Goal: Task Accomplishment & Management: Complete application form

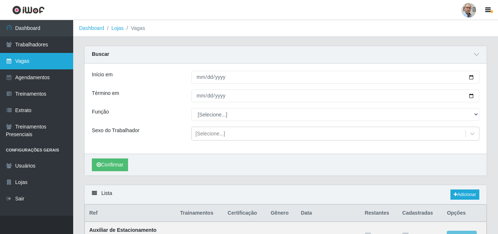
click at [29, 59] on link "Vagas" at bounding box center [36, 61] width 73 height 16
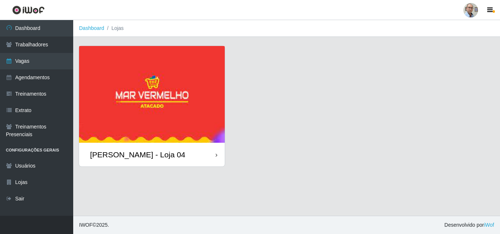
click at [124, 153] on div "[PERSON_NAME] - Loja 04" at bounding box center [137, 154] width 95 height 9
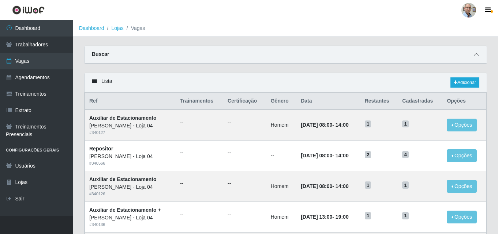
click at [475, 56] on icon at bounding box center [476, 54] width 5 height 5
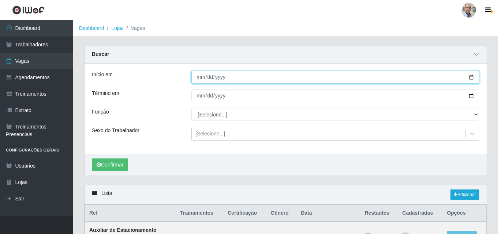
click at [471, 78] on input "Início em" at bounding box center [335, 77] width 288 height 13
type input "[DATE]"
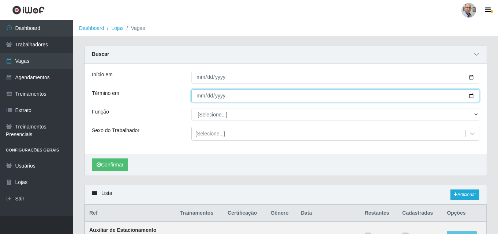
click at [471, 95] on input "Término em" at bounding box center [335, 96] width 288 height 13
type input "[DATE]"
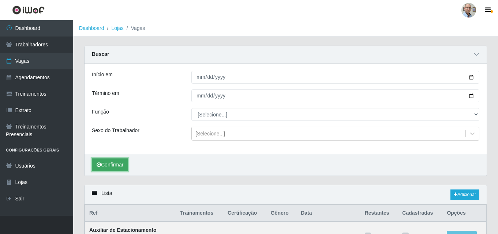
click at [115, 166] on button "Confirmar" at bounding box center [110, 165] width 36 height 13
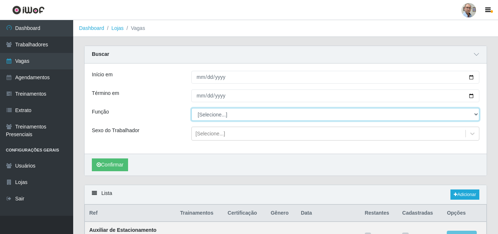
click at [231, 114] on select "[Selecione...] ASG ASG + ASG ++ Auxiliar de Depósito Auxiliar de Depósito + Aux…" at bounding box center [335, 114] width 288 height 13
select select "112"
click at [191, 109] on select "[Selecione...] ASG ASG + ASG ++ Auxiliar de Depósito Auxiliar de Depósito + Aux…" at bounding box center [335, 114] width 288 height 13
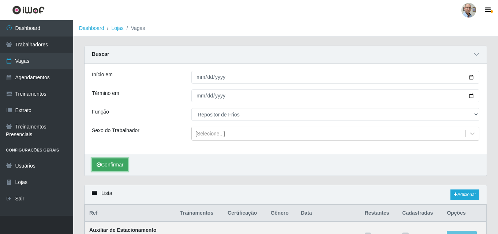
click at [111, 164] on button "Confirmar" at bounding box center [110, 165] width 36 height 13
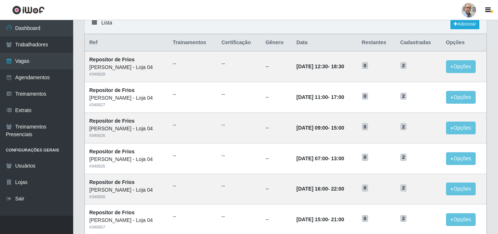
scroll to position [167, 0]
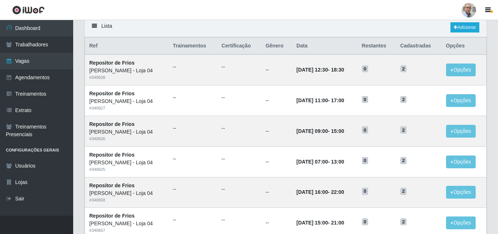
click at [288, 5] on header "Perfil Alterar Senha Sair" at bounding box center [249, 10] width 498 height 20
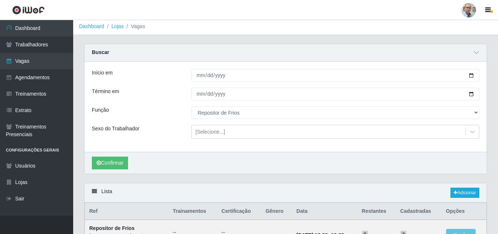
scroll to position [0, 0]
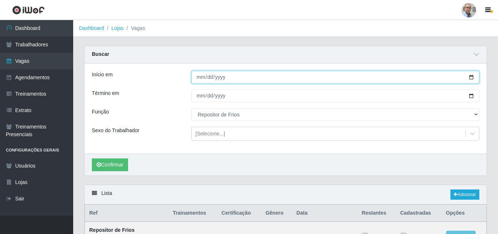
click at [471, 77] on input "[DATE]" at bounding box center [335, 77] width 288 height 13
type input "[DATE]"
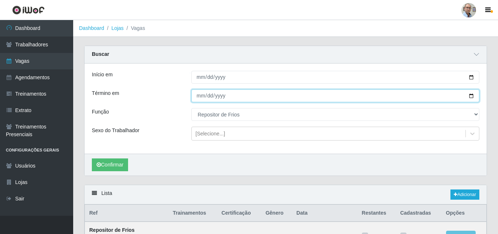
click at [473, 97] on input "[DATE]" at bounding box center [335, 96] width 288 height 13
type input "[DATE]"
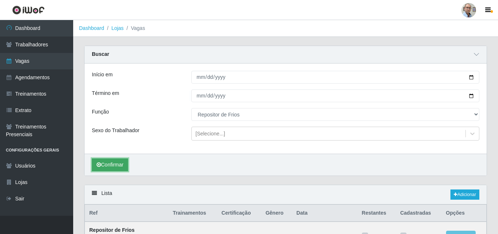
click at [113, 163] on button "Confirmar" at bounding box center [110, 165] width 36 height 13
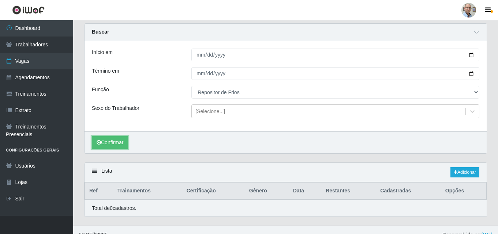
scroll to position [33, 0]
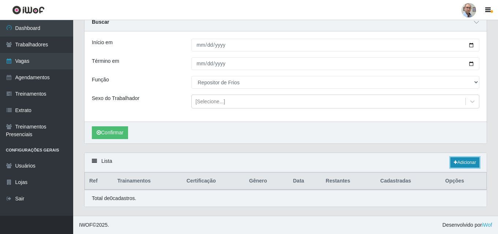
click at [466, 161] on link "Adicionar" at bounding box center [464, 163] width 29 height 10
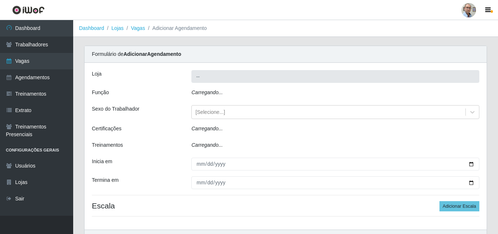
type input "[PERSON_NAME] - Loja 04"
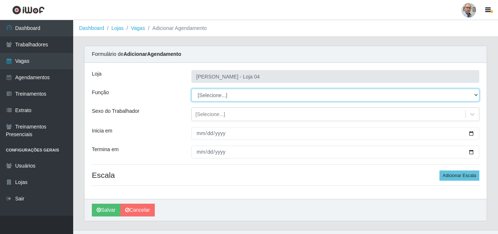
click at [236, 96] on select "[Selecione...] ASG ASG + ASG ++ Auxiliar de Depósito Auxiliar de Depósito + Aux…" at bounding box center [335, 95] width 288 height 13
select select "112"
click at [191, 89] on select "[Selecione...] ASG ASG + ASG ++ Auxiliar de Depósito Auxiliar de Depósito + Aux…" at bounding box center [335, 95] width 288 height 13
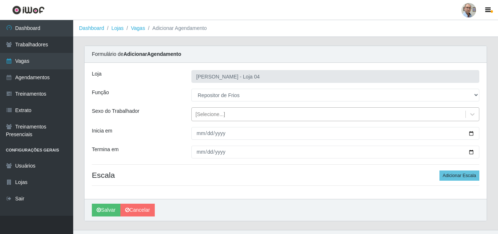
click at [219, 114] on div "[Selecione...]" at bounding box center [210, 115] width 30 height 8
click at [295, 210] on div "[PERSON_NAME]" at bounding box center [285, 210] width 402 height 22
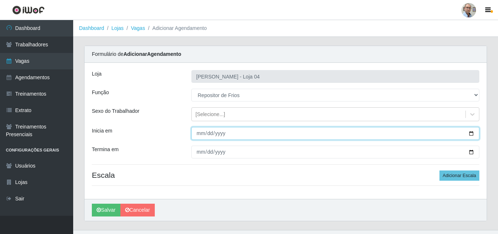
click at [472, 132] on input "Inicia em" at bounding box center [335, 133] width 288 height 13
type input "[DATE]"
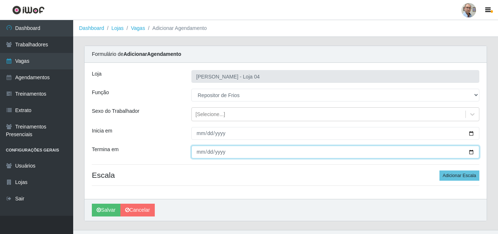
click at [470, 153] on input "Termina em" at bounding box center [335, 152] width 288 height 13
type input "[DATE]"
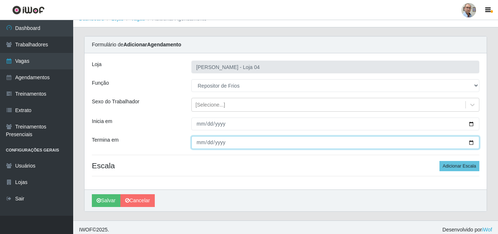
scroll to position [14, 0]
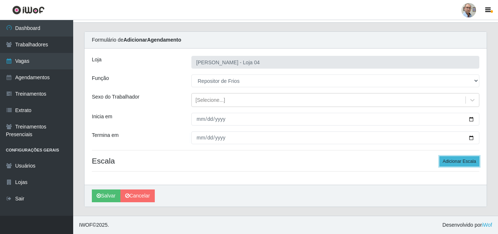
click at [455, 163] on button "Adicionar Escala" at bounding box center [459, 162] width 40 height 10
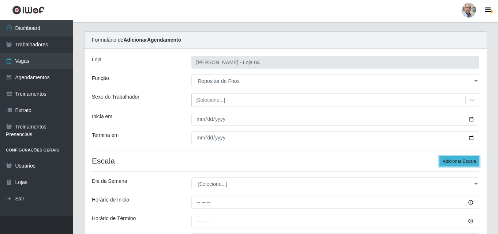
click at [455, 163] on button "Adicionar Escala" at bounding box center [459, 162] width 40 height 10
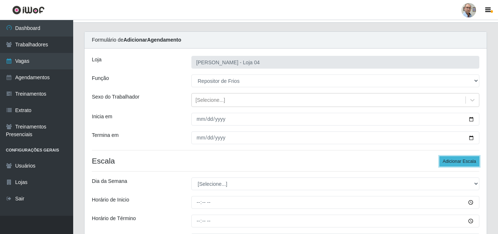
click at [455, 163] on button "Adicionar Escala" at bounding box center [459, 162] width 40 height 10
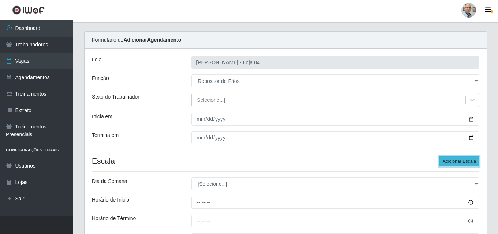
click at [455, 163] on button "Adicionar Escala" at bounding box center [459, 162] width 40 height 10
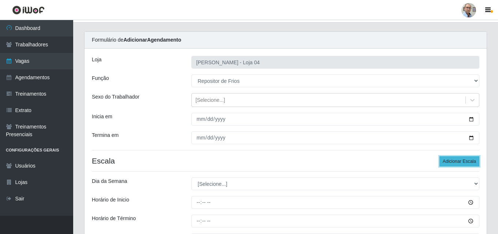
click at [455, 163] on button "Adicionar Escala" at bounding box center [459, 162] width 40 height 10
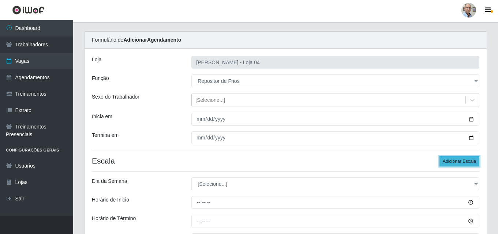
click at [455, 163] on button "Adicionar Escala" at bounding box center [459, 162] width 40 height 10
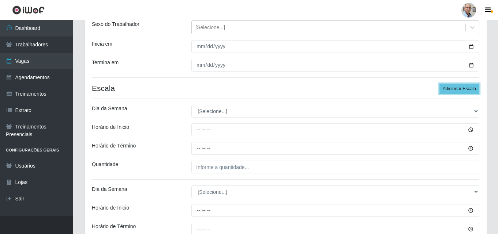
scroll to position [87, 0]
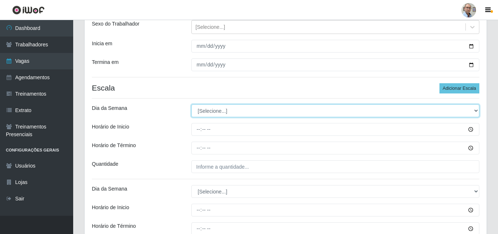
drag, startPoint x: 219, startPoint y: 108, endPoint x: 214, endPoint y: 105, distance: 5.6
click at [219, 108] on select "[Selecione...] Segunda Terça Quarta Quinta Sexta Sábado Domingo" at bounding box center [335, 111] width 288 height 13
select select "1"
click at [191, 105] on select "[Selecione...] Segunda Terça Quarta Quinta Sexta Sábado Domingo" at bounding box center [335, 111] width 288 height 13
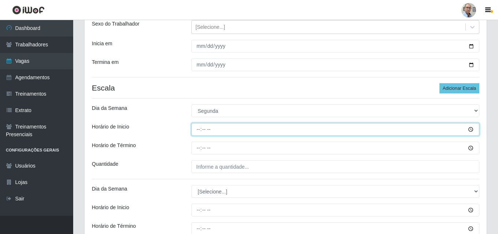
click at [196, 129] on input "Horário de Inicio" at bounding box center [335, 129] width 288 height 13
type input "08:00"
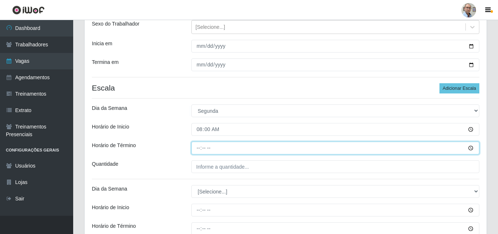
type input "14:00"
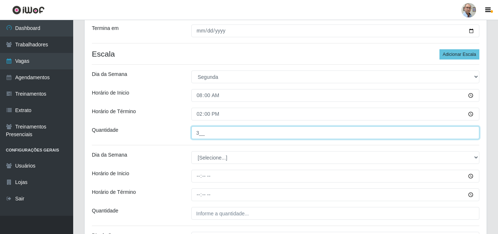
scroll to position [197, 0]
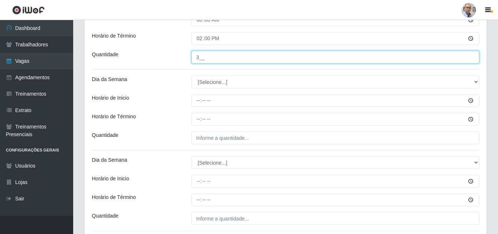
type input "3__"
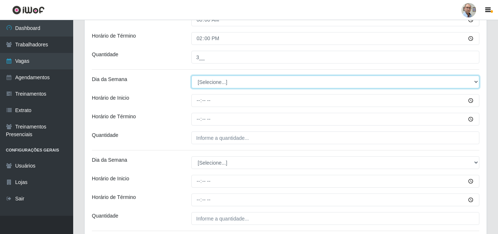
click at [206, 82] on select "[Selecione...] Segunda Terça Quarta Quinta Sexta Sábado Domingo" at bounding box center [335, 82] width 288 height 13
select select "1"
click at [191, 76] on select "[Selecione...] Segunda Terça Quarta Quinta Sexta Sábado Domingo" at bounding box center [335, 82] width 288 height 13
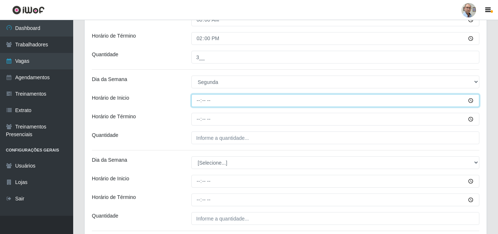
click at [201, 98] on input "Horário de Inicio" at bounding box center [335, 100] width 288 height 13
type input "09:00"
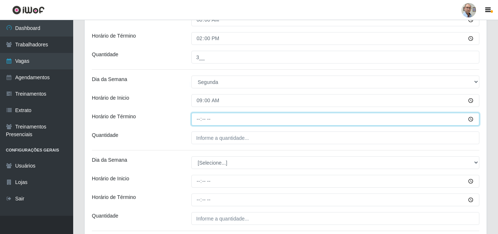
type input "15:00"
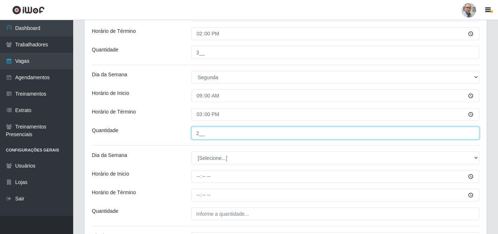
scroll to position [234, 0]
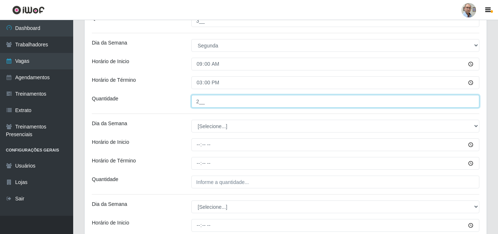
type input "2__"
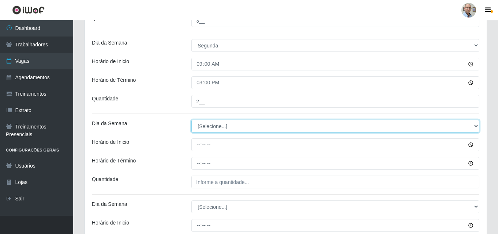
click at [212, 127] on select "[Selecione...] Segunda Terça Quarta Quinta Sexta Sábado Domingo" at bounding box center [335, 126] width 288 height 13
select select "1"
click at [191, 120] on select "[Selecione...] Segunda Terça Quarta Quinta Sexta Sábado Domingo" at bounding box center [335, 126] width 288 height 13
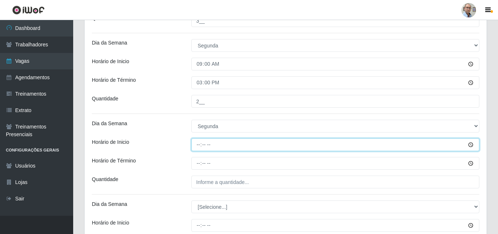
click at [198, 145] on input "Horário de Inicio" at bounding box center [335, 145] width 288 height 13
type input "15:00"
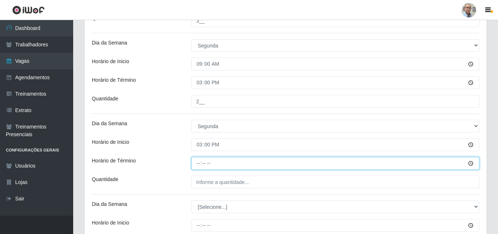
type input "21:00"
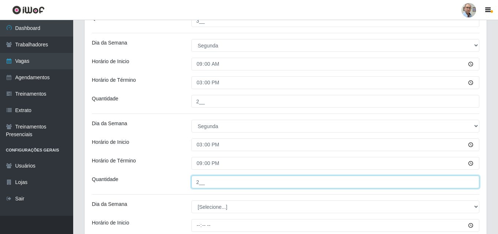
scroll to position [307, 0]
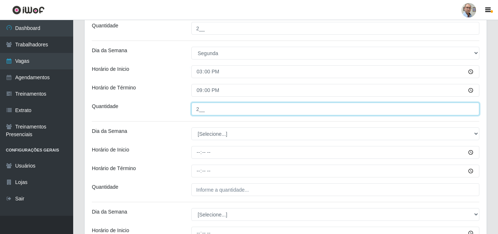
type input "2__"
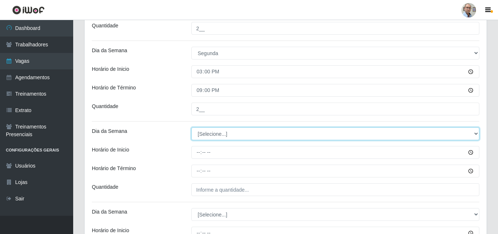
click at [207, 132] on select "[Selecione...] Segunda Terça Quarta Quinta Sexta Sábado Domingo" at bounding box center [335, 134] width 288 height 13
select select "1"
click at [191, 128] on select "[Selecione...] Segunda Terça Quarta Quinta Sexta Sábado Domingo" at bounding box center [335, 134] width 288 height 13
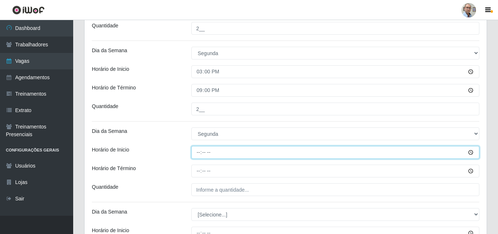
click at [198, 152] on input "Horário de Inicio" at bounding box center [335, 152] width 288 height 13
type input "16:00"
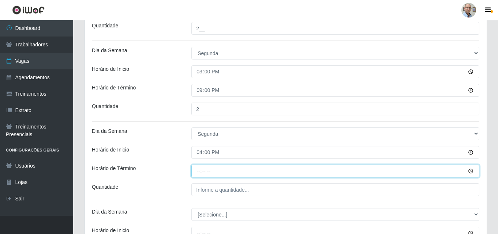
type input "22:00"
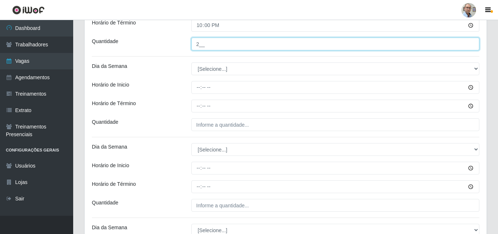
scroll to position [453, 0]
type input "2__"
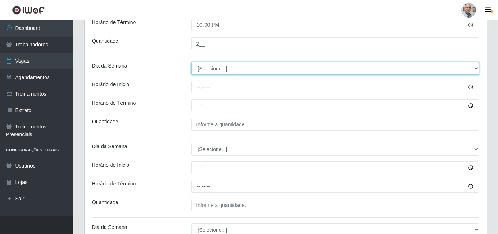
click at [206, 68] on select "[Selecione...] Segunda Terça Quarta Quinta Sexta Sábado Domingo" at bounding box center [335, 68] width 288 height 13
select select "2"
click at [191, 62] on select "[Selecione...] Segunda Terça Quarta Quinta Sexta Sábado Domingo" at bounding box center [335, 68] width 288 height 13
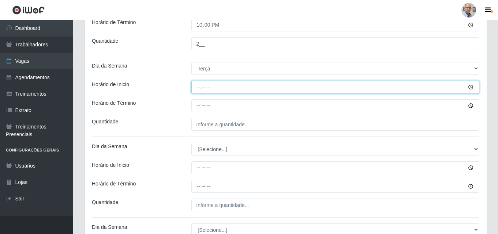
click at [195, 88] on input "Horário de Inicio" at bounding box center [335, 87] width 288 height 13
type input "08:00"
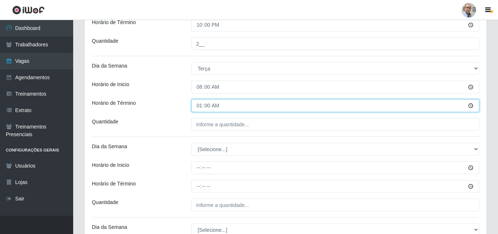
type input "14:00"
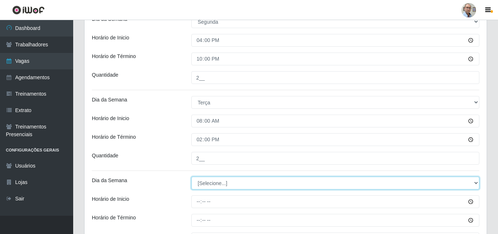
scroll to position [459, 0]
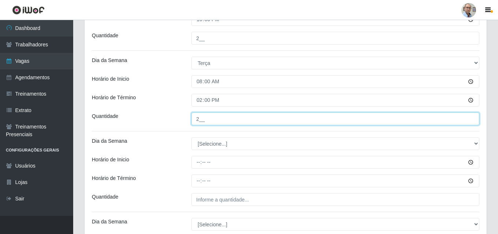
click at [203, 121] on input "2__" at bounding box center [335, 119] width 288 height 13
type input "3__"
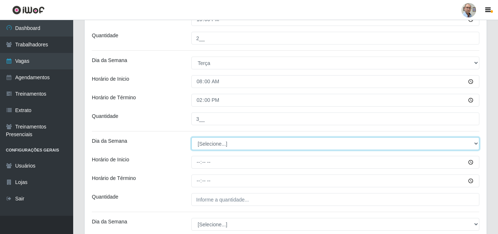
click at [209, 142] on select "[Selecione...] Segunda Terça Quarta Quinta Sexta Sábado Domingo" at bounding box center [335, 143] width 288 height 13
select select "2"
click at [191, 137] on select "[Selecione...] Segunda Terça Quarta Quinta Sexta Sábado Domingo" at bounding box center [335, 143] width 288 height 13
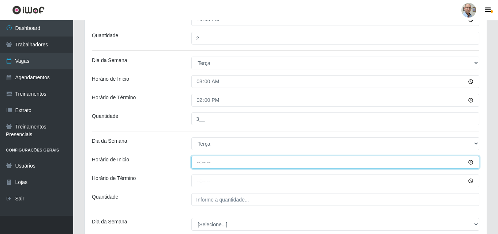
click at [196, 163] on input "Horário de Inicio" at bounding box center [335, 162] width 288 height 13
type input "09:00"
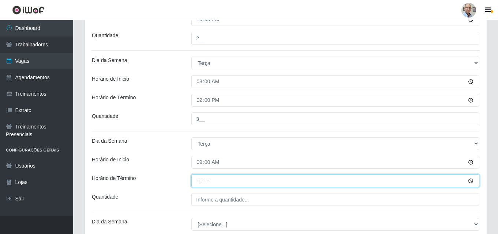
type input "05:00"
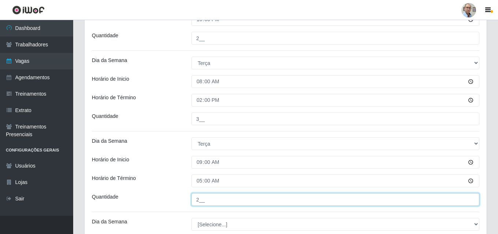
type input "2__"
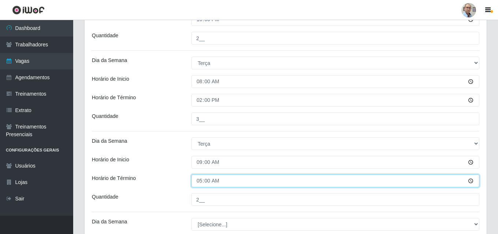
click at [200, 183] on input "05:00" at bounding box center [335, 181] width 288 height 13
type input "15:00"
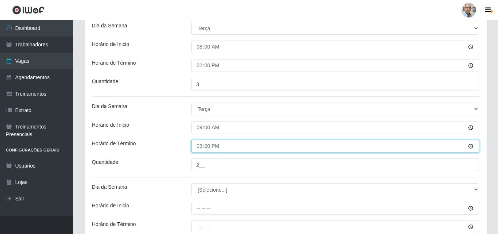
scroll to position [532, 0]
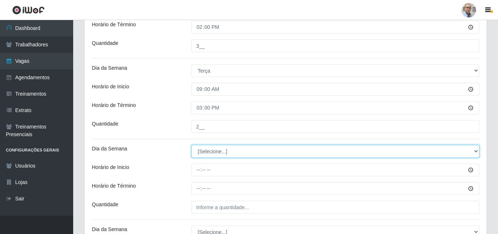
click at [206, 153] on select "[Selecione...] Segunda Terça Quarta Quinta Sexta Sábado Domingo" at bounding box center [335, 151] width 288 height 13
select select "2"
click at [191, 145] on select "[Selecione...] Segunda Terça Quarta Quinta Sexta Sábado Domingo" at bounding box center [335, 151] width 288 height 13
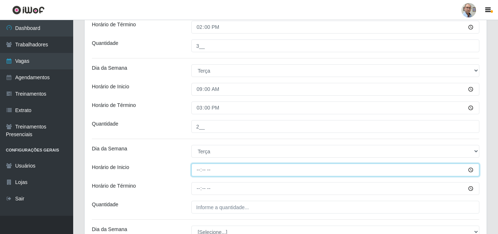
click at [195, 170] on input "Horário de Inicio" at bounding box center [335, 170] width 288 height 13
type input "15:00"
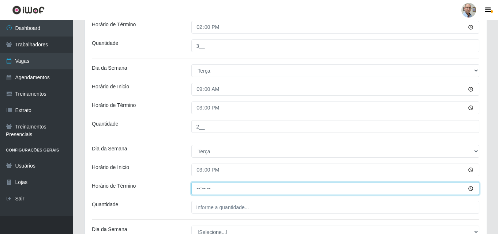
type input "21:00"
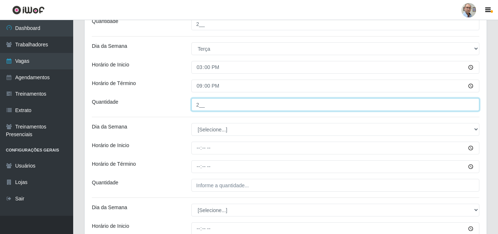
scroll to position [678, 0]
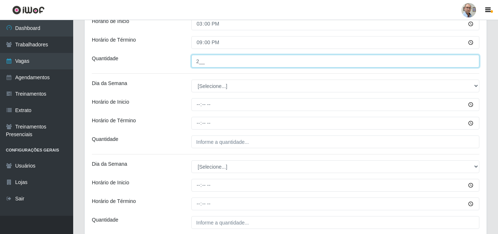
type input "2__"
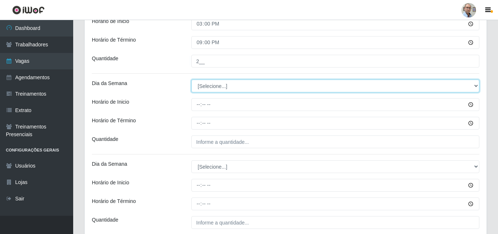
click at [207, 85] on select "[Selecione...] Segunda Terça Quarta Quinta Sexta Sábado Domingo" at bounding box center [335, 86] width 288 height 13
select select "2"
click at [191, 80] on select "[Selecione...] Segunda Terça Quarta Quinta Sexta Sábado Domingo" at bounding box center [335, 86] width 288 height 13
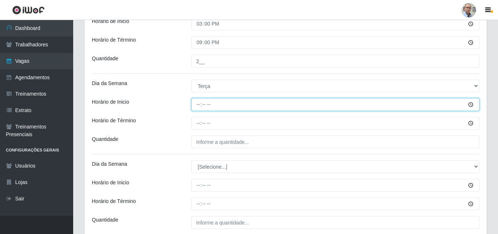
click at [197, 105] on input "Horário de Inicio" at bounding box center [335, 104] width 288 height 13
type input "16:00"
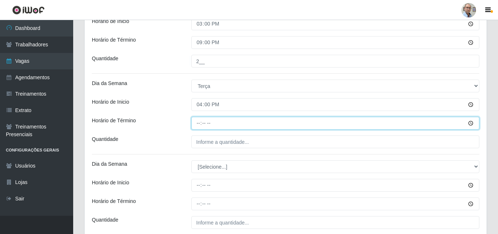
type input "22:00"
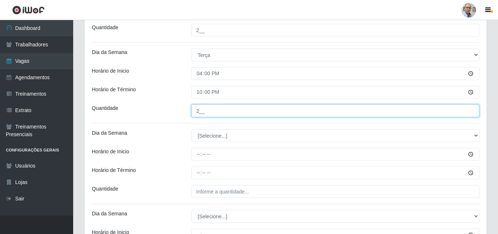
scroll to position [751, 0]
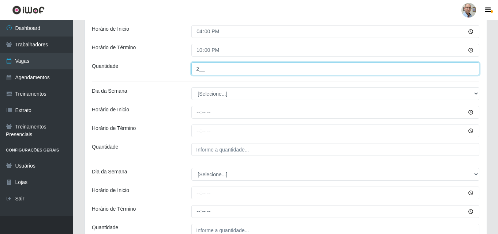
type input "2__"
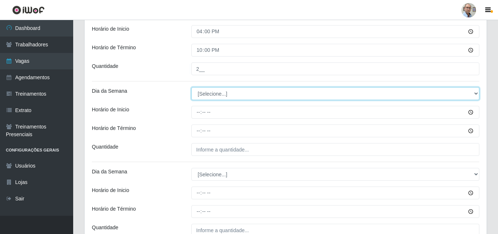
click at [216, 93] on select "[Selecione...] Segunda Terça Quarta Quinta Sexta Sábado Domingo" at bounding box center [335, 93] width 288 height 13
select select "3"
click at [191, 87] on select "[Selecione...] Segunda Terça Quarta Quinta Sexta Sábado Domingo" at bounding box center [335, 93] width 288 height 13
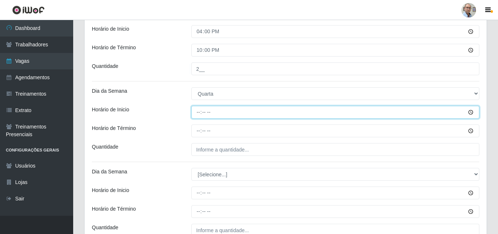
click at [197, 112] on input "Horário de Inicio" at bounding box center [335, 112] width 288 height 13
type input "08:00"
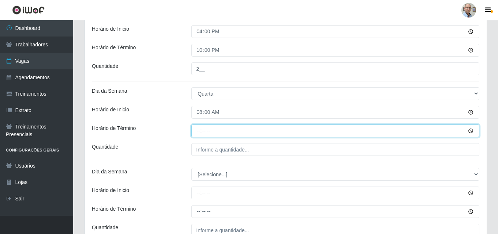
type input "14:00"
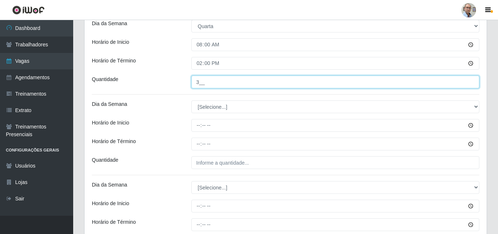
scroll to position [824, 0]
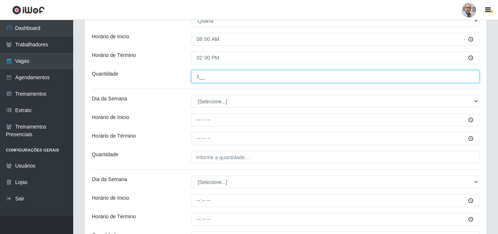
type input "3__"
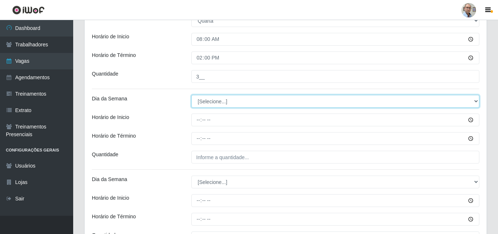
click at [208, 101] on select "[Selecione...] Segunda Terça Quarta Quinta Sexta Sábado Domingo" at bounding box center [335, 101] width 288 height 13
select select "3"
click at [191, 95] on select "[Selecione...] Segunda Terça Quarta Quinta Sexta Sábado Domingo" at bounding box center [335, 101] width 288 height 13
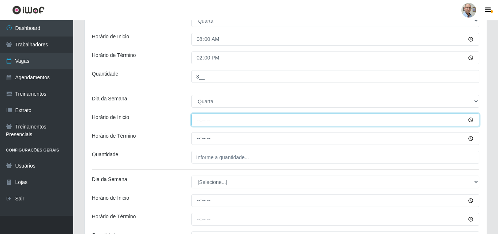
click at [197, 122] on input "Horário de Inicio" at bounding box center [335, 120] width 288 height 13
type input "09:00"
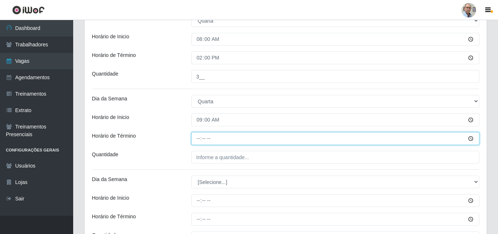
type input "15:00"
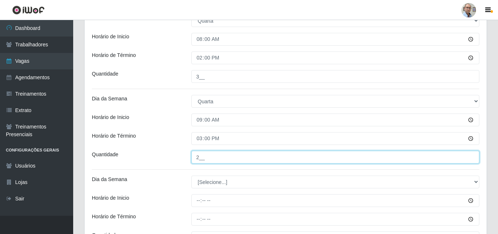
scroll to position [897, 0]
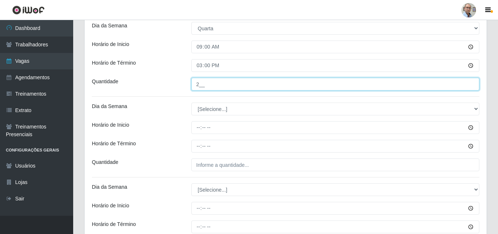
type input "2__"
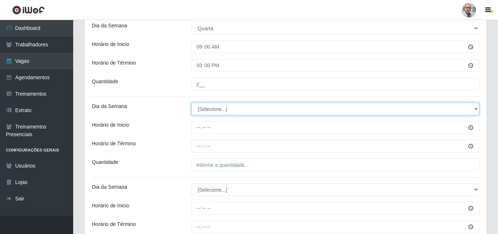
click at [206, 109] on select "[Selecione...] Segunda Terça Quarta Quinta Sexta Sábado Domingo" at bounding box center [335, 109] width 288 height 13
select select "3"
click at [191, 103] on select "[Selecione...] Segunda Terça Quarta Quinta Sexta Sábado Domingo" at bounding box center [335, 109] width 288 height 13
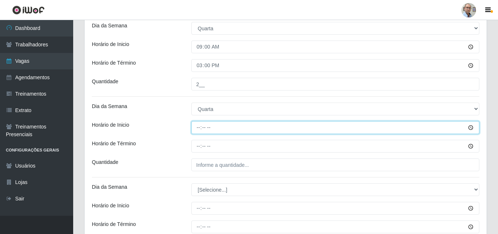
click at [195, 131] on input "Horário de Inicio" at bounding box center [335, 127] width 288 height 13
type input "15:00"
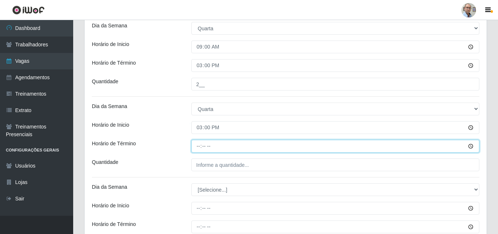
type input "21:00"
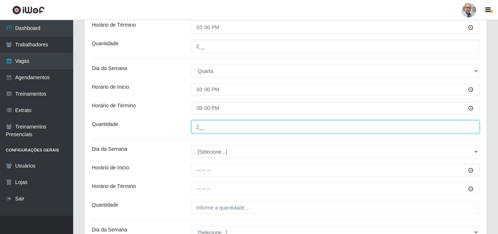
scroll to position [971, 0]
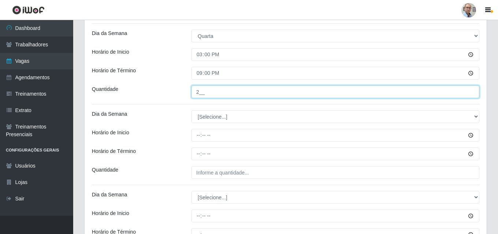
type input "2__"
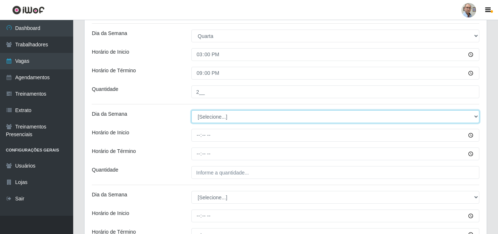
click at [217, 118] on select "[Selecione...] Segunda Terça Quarta Quinta Sexta Sábado Domingo" at bounding box center [335, 116] width 288 height 13
select select "3"
click at [191, 110] on select "[Selecione...] Segunda Terça Quarta Quinta Sexta Sábado Domingo" at bounding box center [335, 116] width 288 height 13
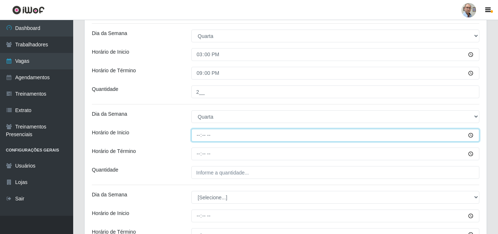
click at [193, 135] on input "Horário de Inicio" at bounding box center [335, 135] width 288 height 13
type input "16:00"
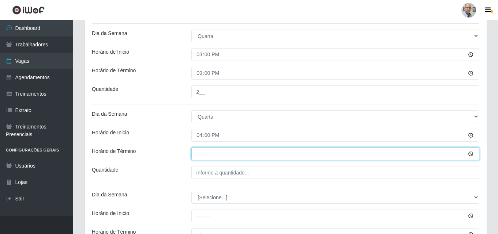
type input "22:00"
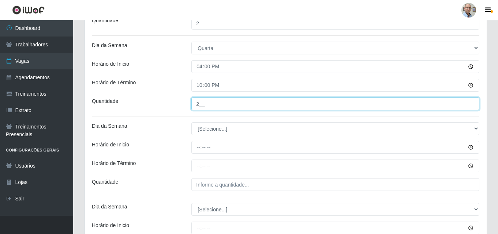
scroll to position [1044, 0]
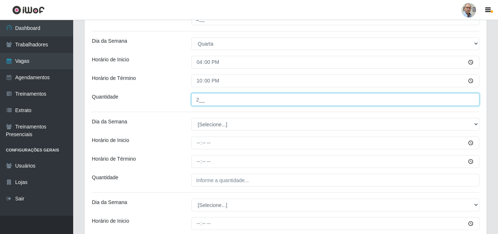
type input "2__"
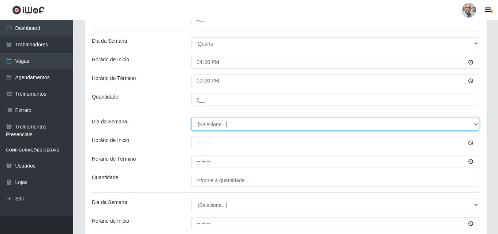
click at [206, 125] on select "[Selecione...] Segunda Terça Quarta Quinta Sexta Sábado Domingo" at bounding box center [335, 124] width 288 height 13
select select "4"
click at [191, 118] on select "[Selecione...] Segunda Terça Quarta Quinta Sexta Sábado Domingo" at bounding box center [335, 124] width 288 height 13
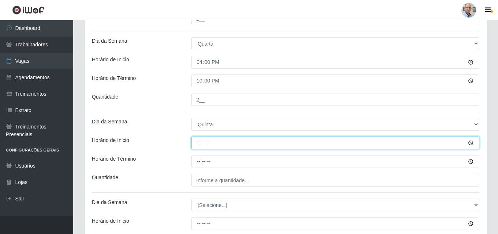
click at [197, 141] on input "Horário de Inicio" at bounding box center [335, 143] width 288 height 13
type input "08:00"
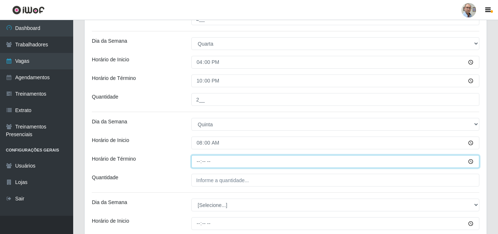
type input "14:00"
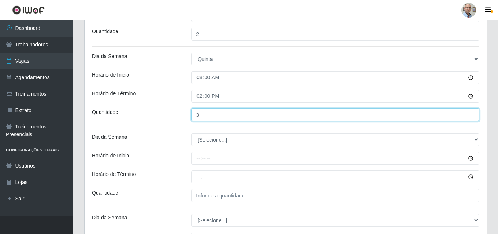
scroll to position [1117, 0]
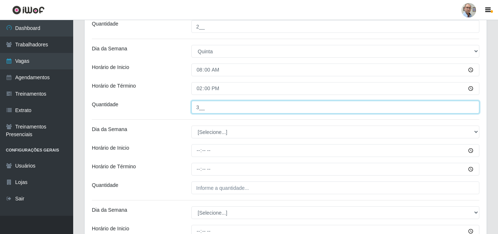
type input "3__"
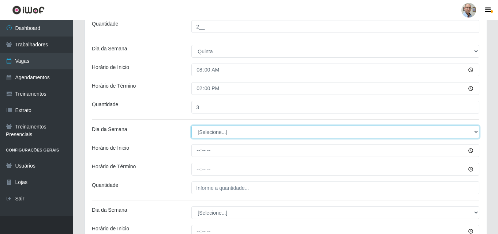
click at [211, 132] on select "[Selecione...] Segunda Terça Quarta Quinta Sexta Sábado Domingo" at bounding box center [335, 132] width 288 height 13
select select "4"
click at [191, 126] on select "[Selecione...] Segunda Terça Quarta Quinta Sexta Sábado Domingo" at bounding box center [335, 132] width 288 height 13
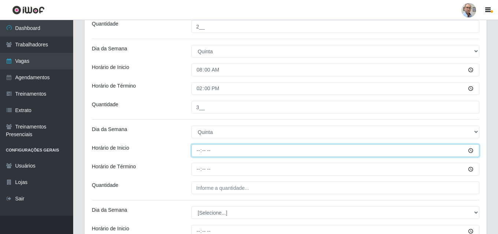
click at [199, 151] on input "Horário de Inicio" at bounding box center [335, 150] width 288 height 13
type input "09:00"
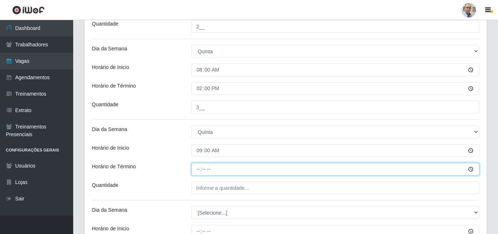
type input "15:00"
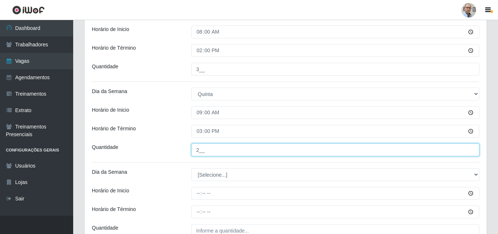
scroll to position [1190, 0]
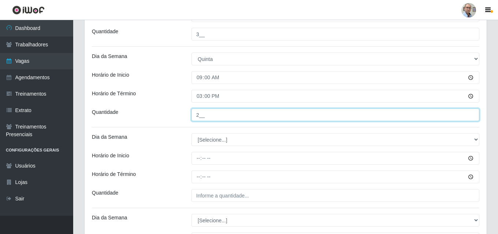
type input "2__"
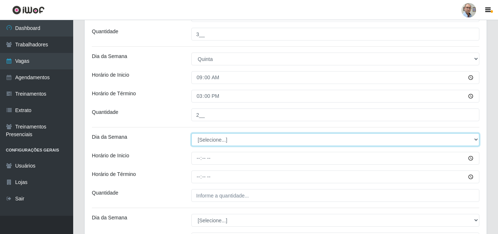
click at [212, 136] on select "[Selecione...] Segunda Terça Quarta Quinta Sexta Sábado Domingo" at bounding box center [335, 139] width 288 height 13
select select "4"
click at [191, 133] on select "[Selecione...] Segunda Terça Quarta Quinta Sexta Sábado Domingo" at bounding box center [335, 139] width 288 height 13
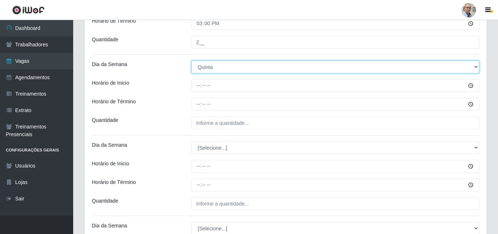
scroll to position [1263, 0]
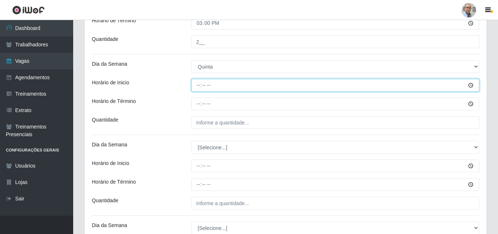
click at [197, 86] on input "Horário de Inicio" at bounding box center [335, 85] width 288 height 13
type input "15:00"
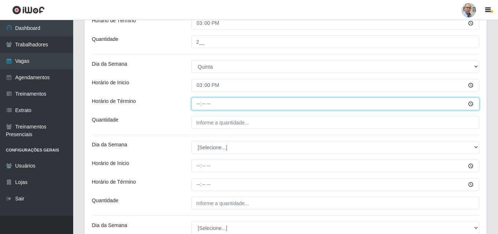
type input "21:00"
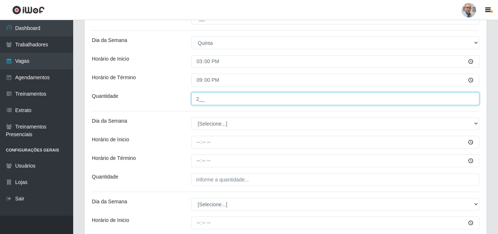
scroll to position [1300, 0]
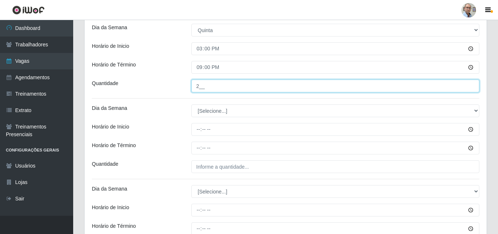
type input "2__"
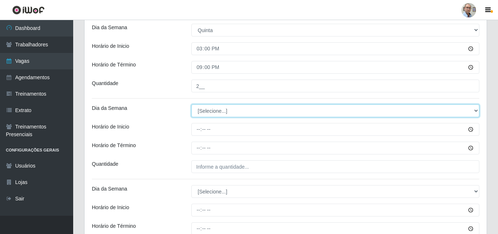
click at [215, 112] on select "[Selecione...] Segunda Terça Quarta Quinta Sexta Sábado Domingo" at bounding box center [335, 111] width 288 height 13
select select "4"
click at [191, 105] on select "[Selecione...] Segunda Terça Quarta Quinta Sexta Sábado Domingo" at bounding box center [335, 111] width 288 height 13
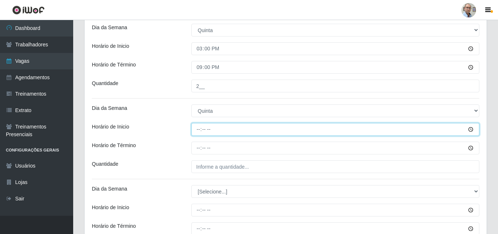
click at [197, 130] on input "Horário de Inicio" at bounding box center [335, 129] width 288 height 13
type input "16:00"
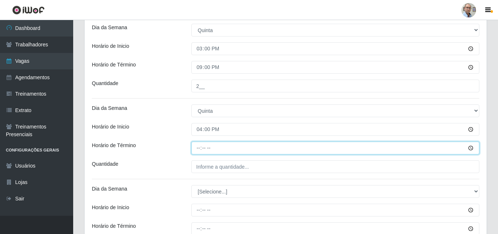
type input "22:00"
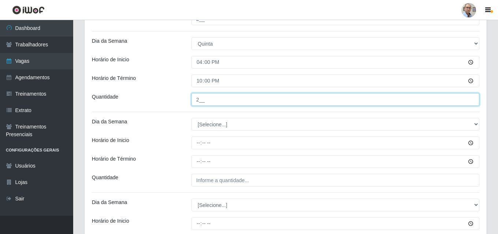
scroll to position [1373, 0]
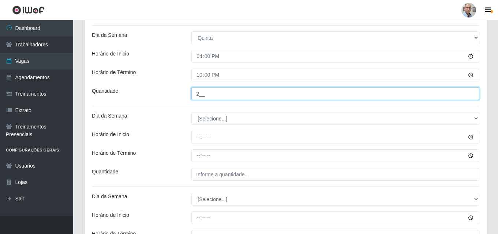
type input "2__"
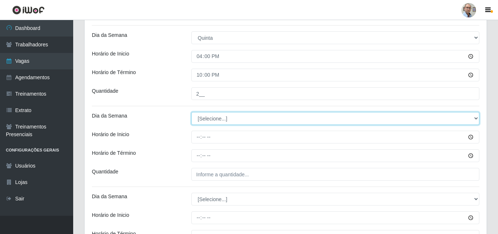
click at [203, 119] on select "[Selecione...] Segunda Terça Quarta Quinta Sexta Sábado Domingo" at bounding box center [335, 118] width 288 height 13
select select "5"
click at [191, 112] on select "[Selecione...] Segunda Terça Quarta Quinta Sexta Sábado Domingo" at bounding box center [335, 118] width 288 height 13
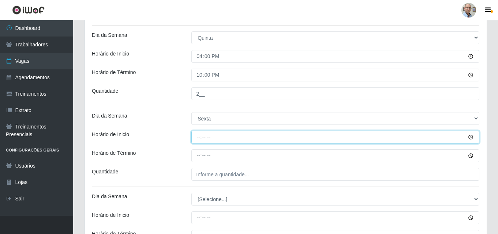
click at [195, 140] on input "Horário de Inicio" at bounding box center [335, 137] width 288 height 13
type input "07:00"
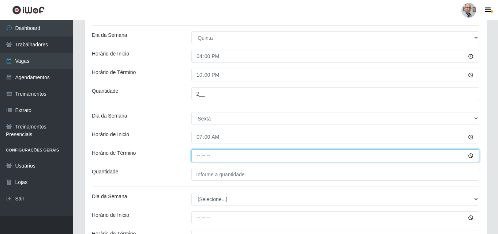
type input "13:00"
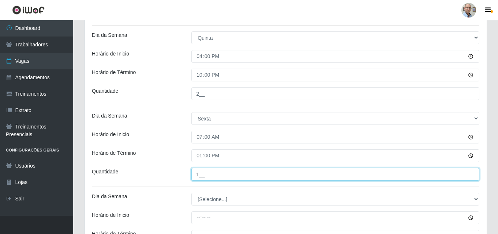
scroll to position [1409, 0]
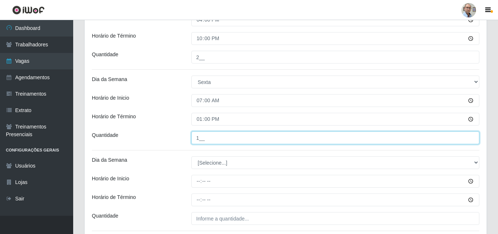
type input "1__"
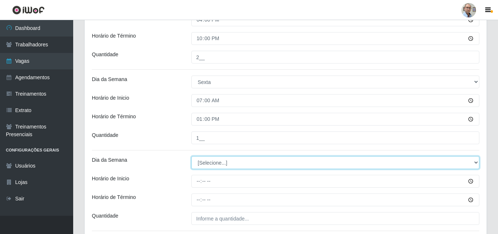
click at [200, 163] on select "[Selecione...] Segunda Terça Quarta Quinta Sexta Sábado Domingo" at bounding box center [335, 163] width 288 height 13
select select "5"
click at [191, 157] on select "[Selecione...] Segunda Terça Quarta Quinta Sexta Sábado Domingo" at bounding box center [335, 163] width 288 height 13
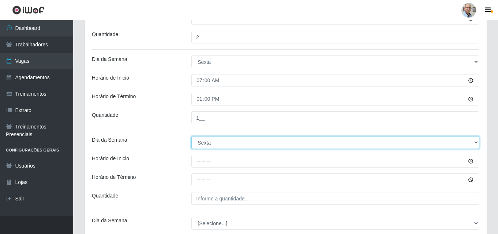
scroll to position [1446, 0]
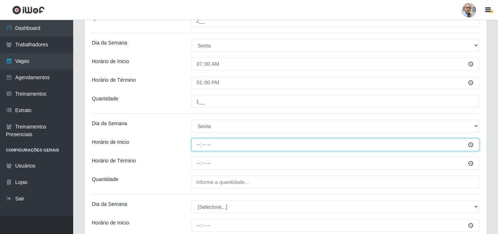
click at [197, 144] on input "Horário de Inicio" at bounding box center [335, 145] width 288 height 13
type input "08:00"
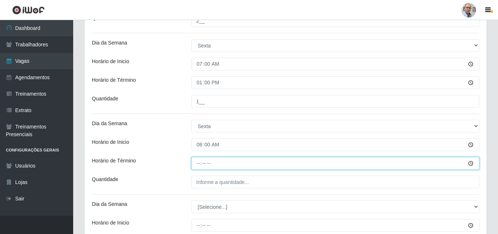
type input "14:00"
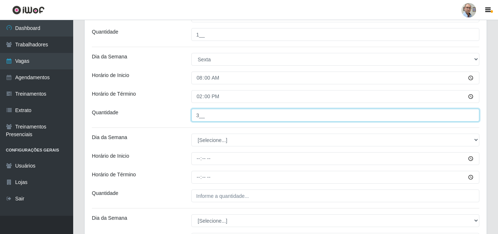
scroll to position [1519, 0]
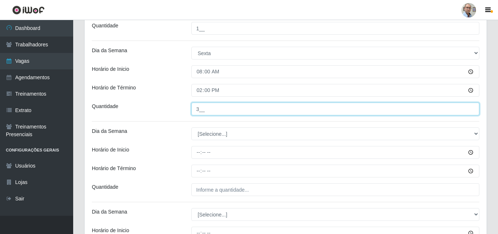
type input "3__"
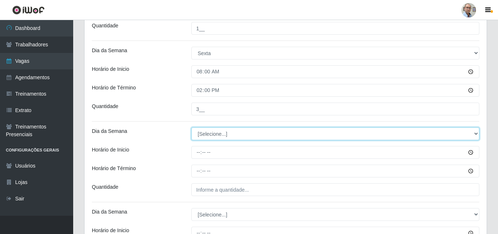
click at [205, 132] on select "[Selecione...] Segunda Terça Quarta Quinta Sexta Sábado Domingo" at bounding box center [335, 134] width 288 height 13
select select "5"
click at [191, 128] on select "[Selecione...] Segunda Terça Quarta Quinta Sexta Sábado Domingo" at bounding box center [335, 134] width 288 height 13
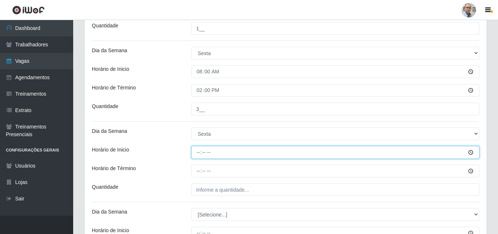
click at [196, 151] on input "Horário de Inicio" at bounding box center [335, 152] width 288 height 13
type input "09:00"
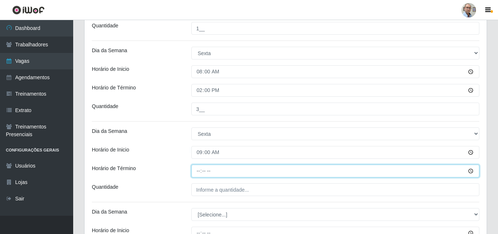
type input "15:00"
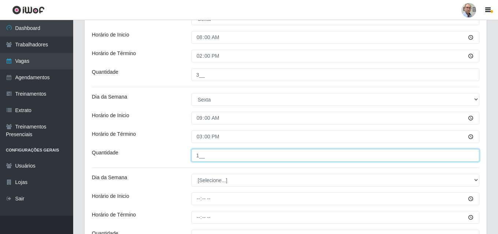
scroll to position [1629, 0]
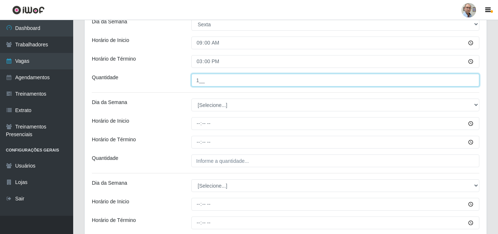
type input "1__"
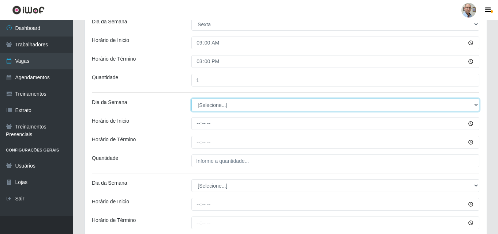
click at [208, 102] on select "[Selecione...] Segunda Terça Quarta Quinta Sexta Sábado Domingo" at bounding box center [335, 105] width 288 height 13
select select "5"
click at [191, 99] on select "[Selecione...] Segunda Terça Quarta Quinta Sexta Sábado Domingo" at bounding box center [335, 105] width 288 height 13
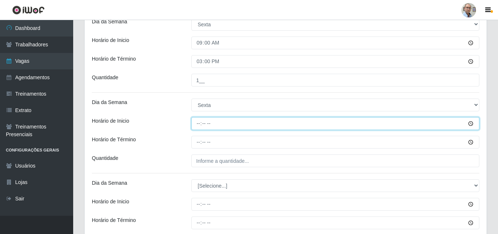
click at [196, 121] on input "Horário de Inicio" at bounding box center [335, 123] width 288 height 13
type input "15:00"
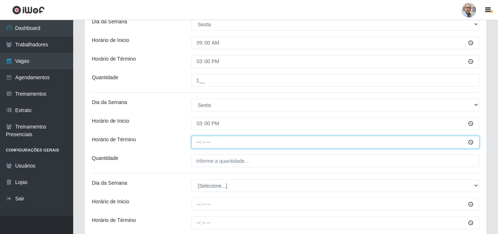
type input "21:00"
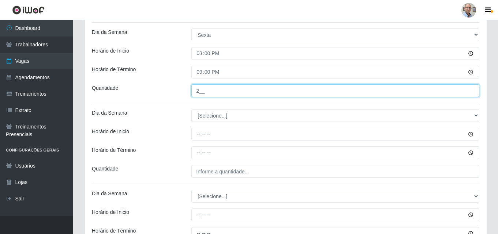
scroll to position [1702, 0]
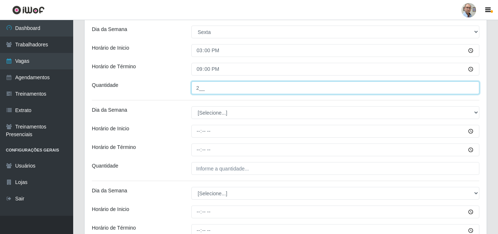
type input "2__"
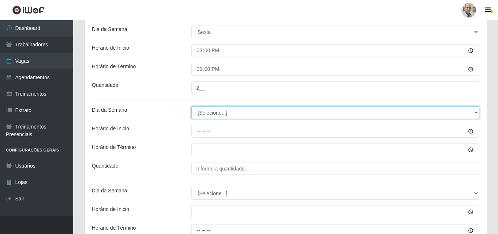
click at [206, 114] on select "[Selecione...] Segunda Terça Quarta Quinta Sexta Sábado Domingo" at bounding box center [335, 112] width 288 height 13
select select "5"
click at [191, 106] on select "[Selecione...] Segunda Terça Quarta Quinta Sexta Sábado Domingo" at bounding box center [335, 112] width 288 height 13
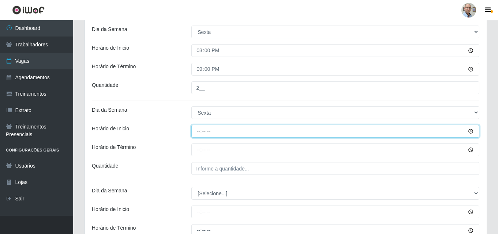
click at [197, 133] on input "Horário de Inicio" at bounding box center [335, 131] width 288 height 13
type input "16:00"
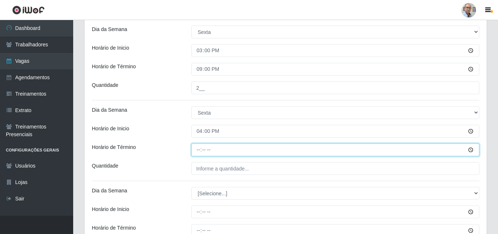
type input "22:00"
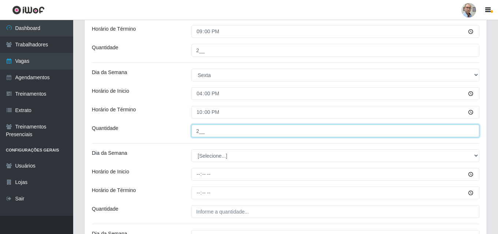
scroll to position [1775, 0]
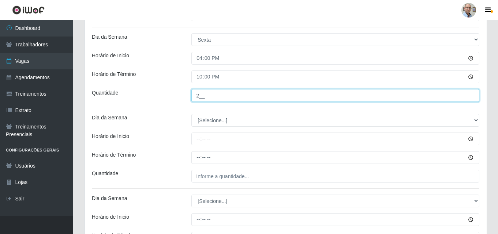
type input "2__"
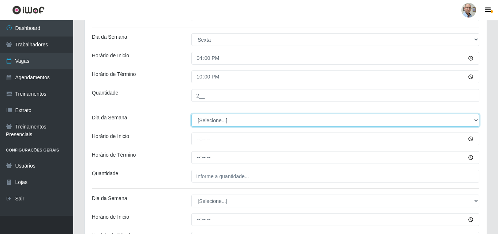
click at [211, 121] on select "[Selecione...] Segunda Terça Quarta Quinta Sexta Sábado Domingo" at bounding box center [335, 120] width 288 height 13
select select "6"
click at [191, 114] on select "[Selecione...] Segunda Terça Quarta Quinta Sexta Sábado Domingo" at bounding box center [335, 120] width 288 height 13
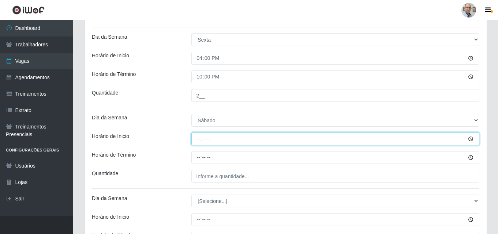
click at [195, 139] on input "Horário de Inicio" at bounding box center [335, 139] width 288 height 13
type input "08:00"
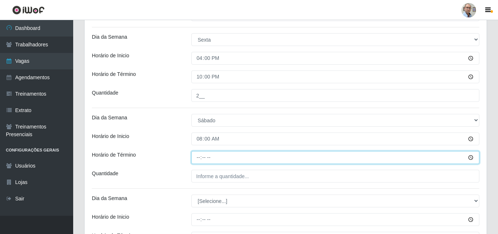
type input "14:00"
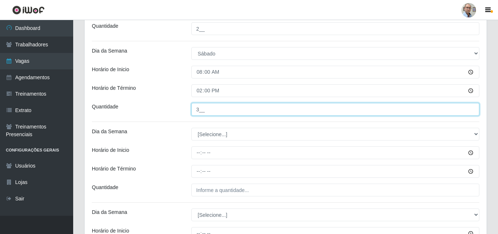
scroll to position [1848, 0]
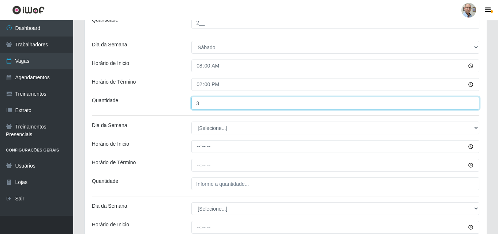
type input "3__"
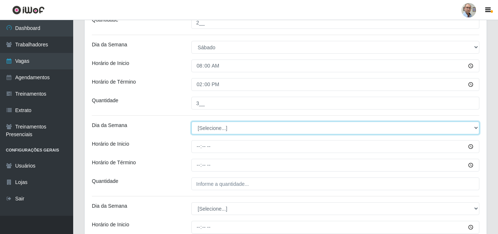
click at [204, 127] on select "[Selecione...] Segunda Terça Quarta Quinta Sexta Sábado Domingo" at bounding box center [335, 128] width 288 height 13
select select "6"
click at [191, 122] on select "[Selecione...] Segunda Terça Quarta Quinta Sexta Sábado Domingo" at bounding box center [335, 128] width 288 height 13
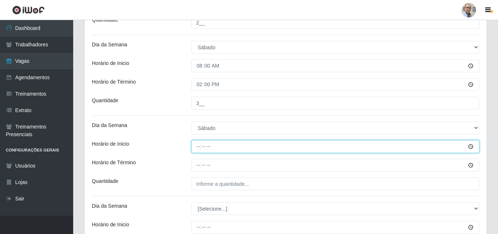
click at [197, 145] on input "Horário de Inicio" at bounding box center [335, 146] width 288 height 13
type input "09:00"
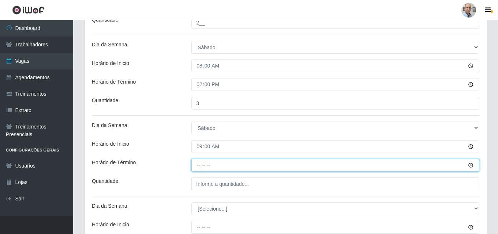
type input "15:00"
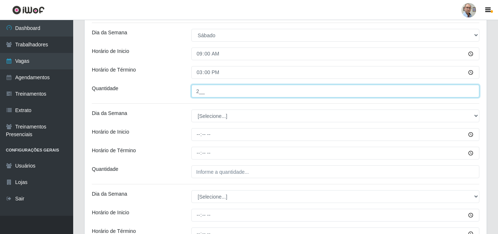
scroll to position [1958, 0]
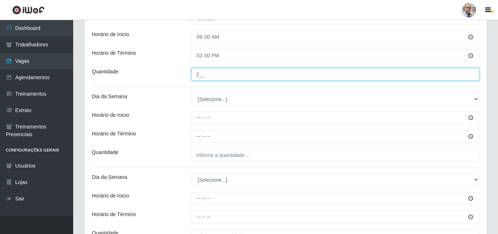
type input "2__"
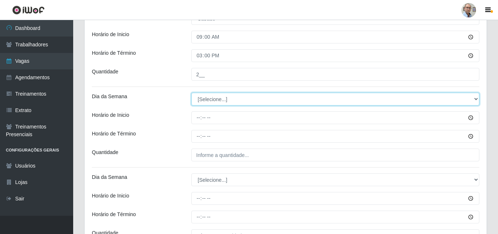
click at [203, 100] on select "[Selecione...] Segunda Terça Quarta Quinta Sexta Sábado Domingo" at bounding box center [335, 99] width 288 height 13
select select "6"
click at [191, 93] on select "[Selecione...] Segunda Terça Quarta Quinta Sexta Sábado Domingo" at bounding box center [335, 99] width 288 height 13
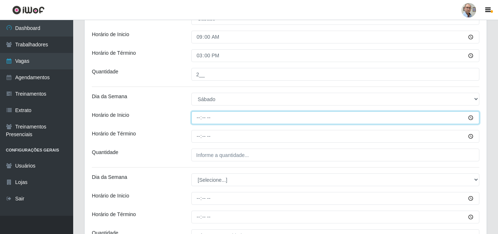
click at [200, 123] on input "Horário de Inicio" at bounding box center [335, 118] width 288 height 13
type input "15:00"
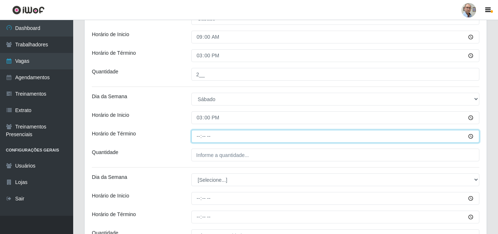
type input "21:00"
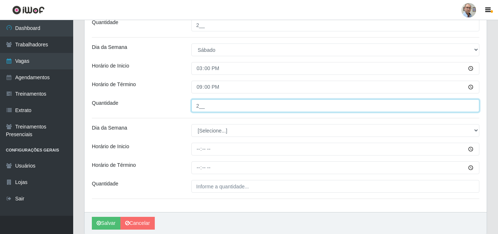
scroll to position [1994, 0]
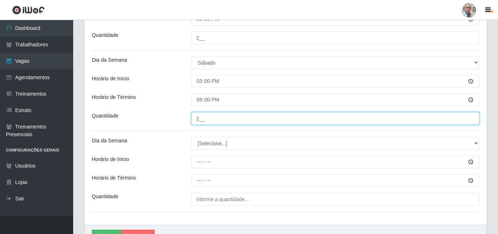
type input "2__"
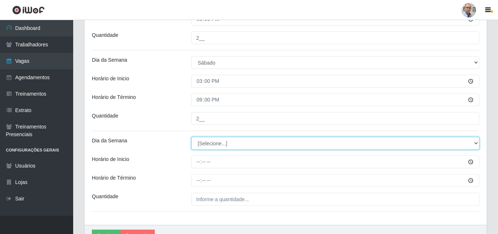
click at [222, 142] on select "[Selecione...] Segunda Terça Quarta Quinta Sexta Sábado Domingo" at bounding box center [335, 143] width 288 height 13
select select "6"
click at [191, 137] on select "[Selecione...] Segunda Terça Quarta Quinta Sexta Sábado Domingo" at bounding box center [335, 143] width 288 height 13
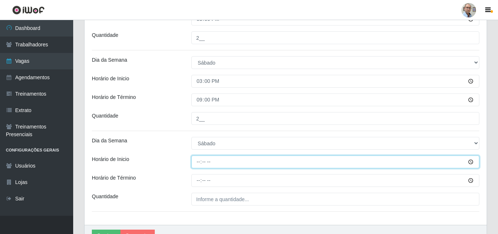
click at [195, 159] on input "Horário de Inicio" at bounding box center [335, 162] width 288 height 13
type input "16:00"
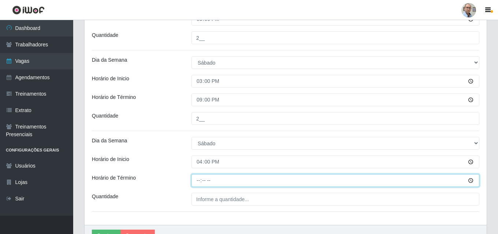
type input "22:00"
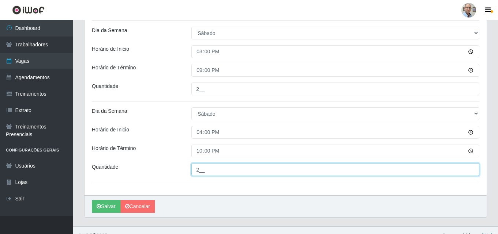
scroll to position [2035, 0]
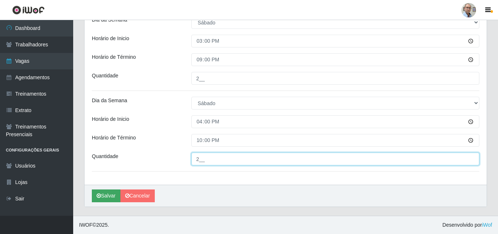
type input "2__"
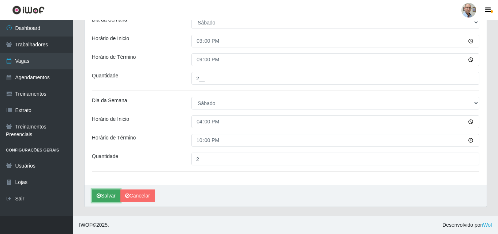
click at [99, 198] on icon "submit" at bounding box center [99, 195] width 4 height 5
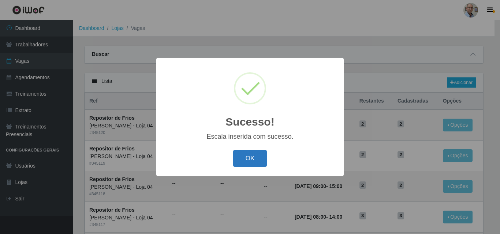
click at [239, 157] on button "OK" at bounding box center [250, 158] width 34 height 17
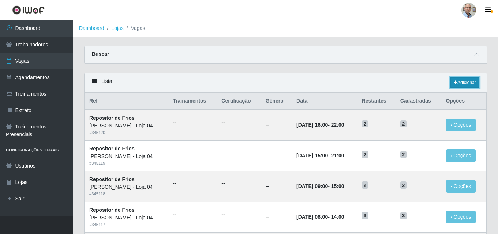
click at [465, 81] on link "Adicionar" at bounding box center [464, 83] width 29 height 10
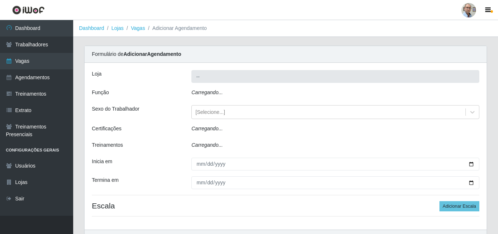
type input "[PERSON_NAME] - Loja 04"
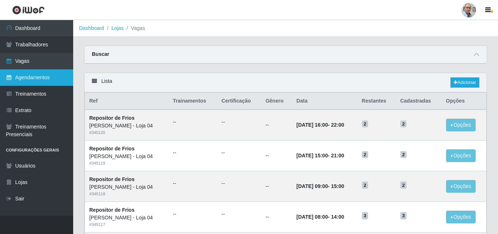
click at [22, 84] on link "Agendamentos" at bounding box center [36, 77] width 73 height 16
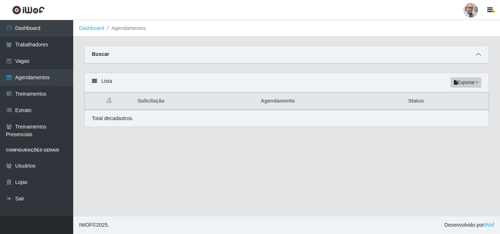
click at [478, 57] on icon at bounding box center [477, 54] width 5 height 5
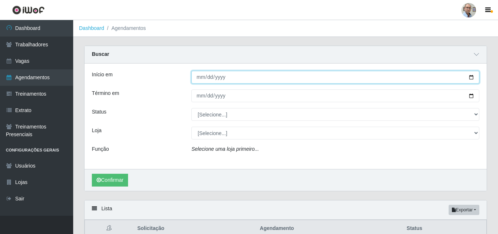
click at [472, 76] on input "Início em" at bounding box center [335, 77] width 288 height 13
type input "[DATE]"
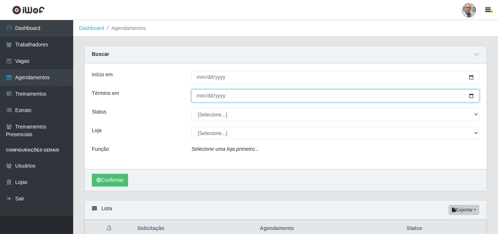
click at [471, 95] on input "Término em" at bounding box center [335, 96] width 288 height 13
type input "[DATE]"
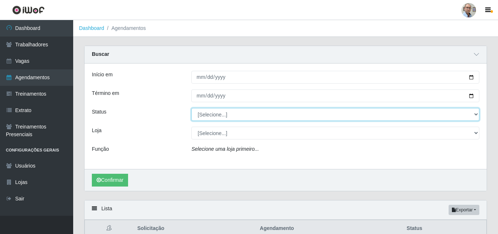
click at [229, 112] on select "[Selecione...] AGENDADO AGUARDANDO LIBERAR EM ANDAMENTO EM REVISÃO FINALIZADO C…" at bounding box center [335, 114] width 288 height 13
select select "FINALIZADO"
click at [191, 109] on select "[Selecione...] AGENDADO AGUARDANDO LIBERAR EM ANDAMENTO EM REVISÃO FINALIZADO C…" at bounding box center [335, 114] width 288 height 13
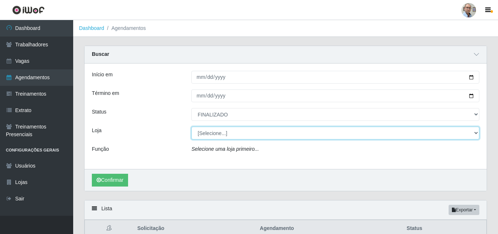
click at [218, 132] on select "[Selecione...] Mar Vermelho - Loja 04" at bounding box center [335, 133] width 288 height 13
select select "251"
click at [191, 127] on select "[Selecione...] Mar Vermelho - Loja 04" at bounding box center [335, 133] width 288 height 13
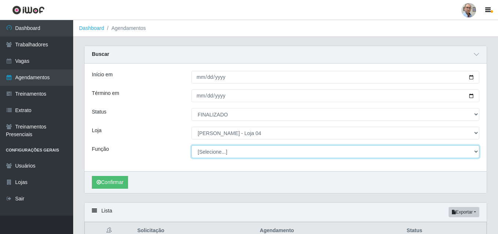
click at [222, 150] on select "[Selecione...] ASG ASG + ASG ++ Auxiliar de Depósito Auxiliar de Depósito + Aux…" at bounding box center [335, 152] width 288 height 13
select select "22"
click at [191, 146] on select "[Selecione...] ASG ASG + ASG ++ Auxiliar de Depósito Auxiliar de Depósito + Aux…" at bounding box center [335, 152] width 288 height 13
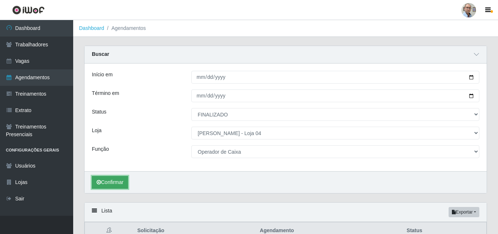
click at [113, 181] on button "Confirmar" at bounding box center [110, 182] width 36 height 13
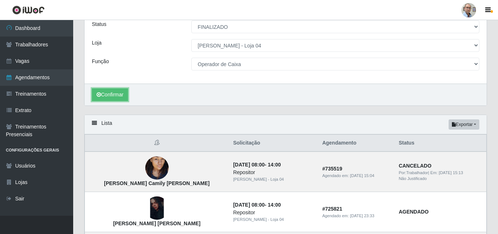
scroll to position [87, 0]
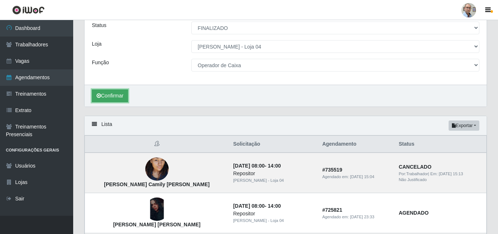
click at [108, 96] on button "Confirmar" at bounding box center [110, 96] width 36 height 13
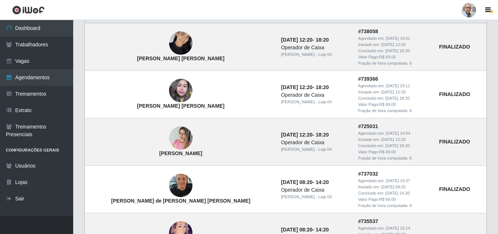
scroll to position [233, 0]
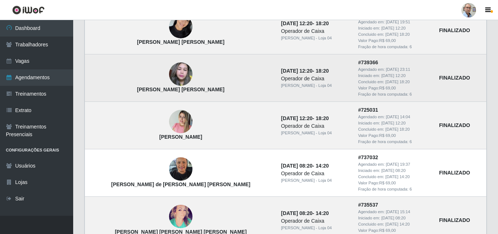
click at [169, 75] on img at bounding box center [180, 74] width 23 height 31
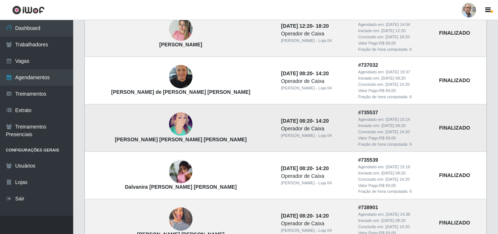
scroll to position [343, 0]
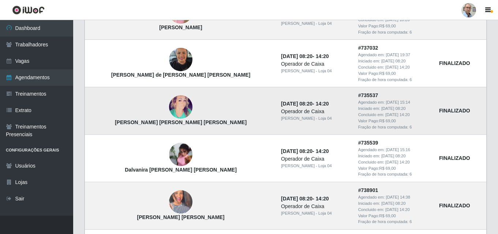
click at [169, 104] on img at bounding box center [180, 107] width 23 height 35
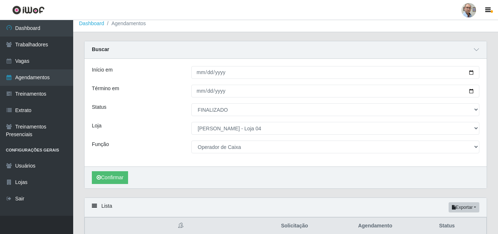
scroll to position [0, 0]
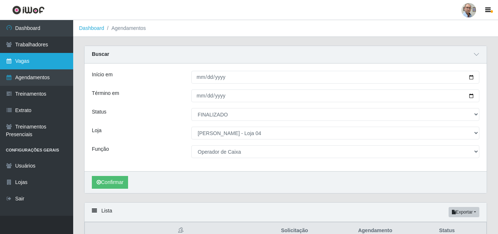
click at [33, 60] on link "Vagas" at bounding box center [36, 61] width 73 height 16
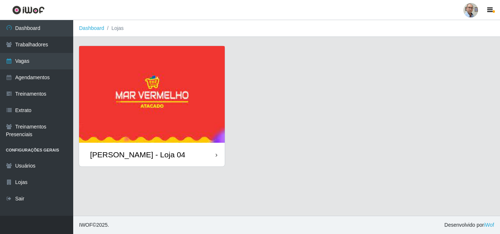
click at [121, 152] on div "[PERSON_NAME] - Loja 04" at bounding box center [137, 154] width 95 height 9
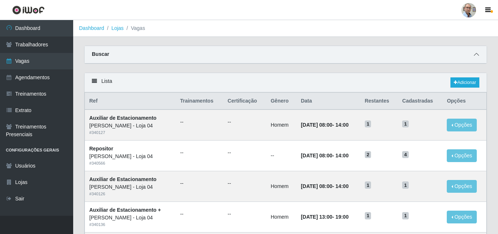
click at [476, 53] on icon at bounding box center [476, 54] width 5 height 5
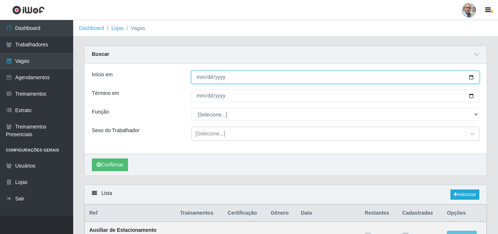
click at [471, 76] on input "Início em" at bounding box center [335, 77] width 288 height 13
type input "[DATE]"
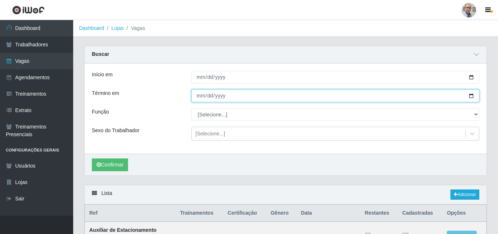
click at [470, 95] on input "Término em" at bounding box center [335, 96] width 288 height 13
type input "[DATE]"
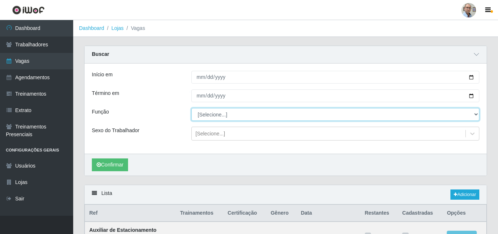
click at [469, 116] on select "[Selecione...] ASG ASG + ASG ++ Auxiliar de Depósito Auxiliar de Depósito + Aux…" at bounding box center [335, 114] width 288 height 13
select select "112"
click at [191, 109] on select "[Selecione...] ASG ASG + ASG ++ Auxiliar de Depósito Auxiliar de Depósito + Aux…" at bounding box center [335, 114] width 288 height 13
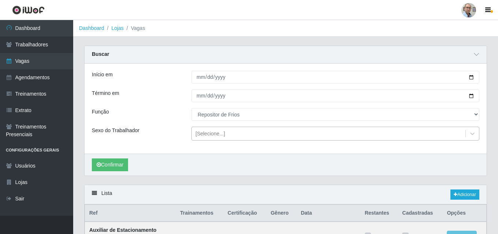
click at [228, 135] on div "[Selecione...]" at bounding box center [329, 134] width 274 height 12
click at [255, 191] on div "Lista Adicionar" at bounding box center [285, 194] width 402 height 19
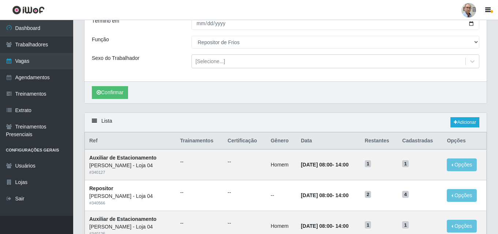
scroll to position [73, 0]
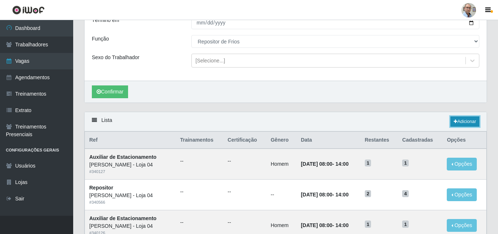
click at [469, 121] on link "Adicionar" at bounding box center [464, 122] width 29 height 10
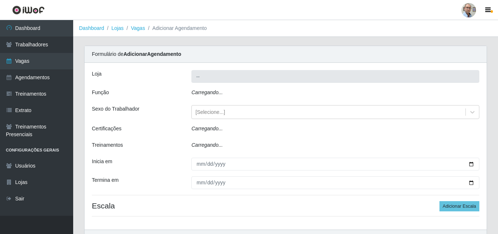
type input "[PERSON_NAME] - Loja 04"
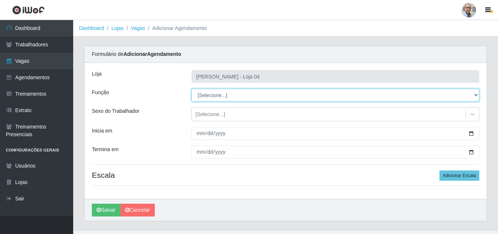
click at [241, 93] on select "[Selecione...] ASG ASG + ASG ++ Auxiliar de Depósito Auxiliar de Depósito + Aux…" at bounding box center [335, 95] width 288 height 13
select select "112"
click at [191, 89] on select "[Selecione...] ASG ASG + ASG ++ Auxiliar de Depósito Auxiliar de Depósito + Aux…" at bounding box center [335, 95] width 288 height 13
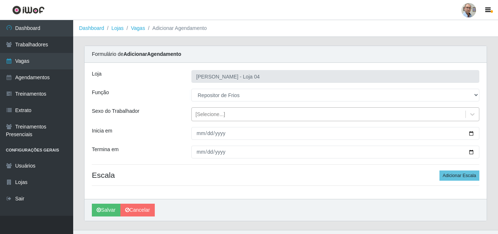
click at [214, 112] on div "[Selecione...]" at bounding box center [210, 115] width 30 height 8
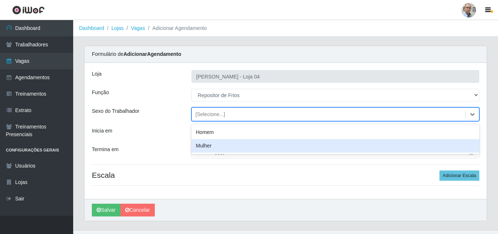
click at [308, 186] on div "Loja Mar Vermelho - Loja 04 Função [Selecione...] ASG ASG + ASG ++ Auxiliar de …" at bounding box center [285, 131] width 402 height 136
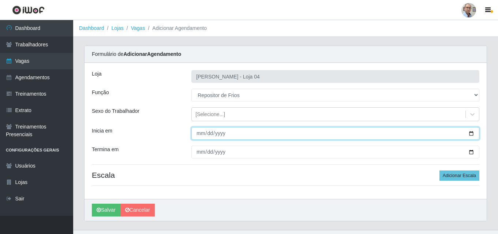
click at [468, 133] on input "Inicia em" at bounding box center [335, 133] width 288 height 13
type input "[DATE]"
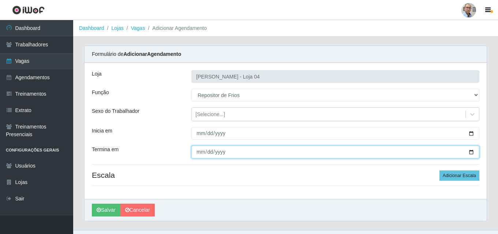
click at [468, 152] on input "Termina em" at bounding box center [335, 152] width 288 height 13
type input "[DATE]"
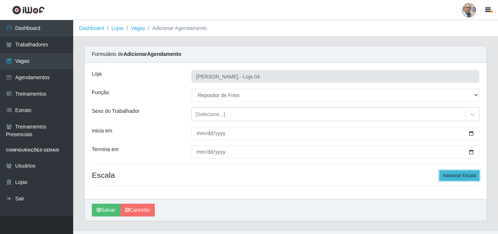
click at [463, 177] on button "Adicionar Escala" at bounding box center [459, 176] width 40 height 10
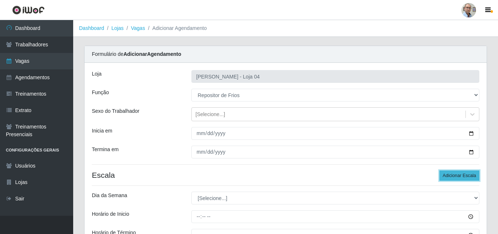
click at [455, 175] on button "Adicionar Escala" at bounding box center [459, 176] width 40 height 10
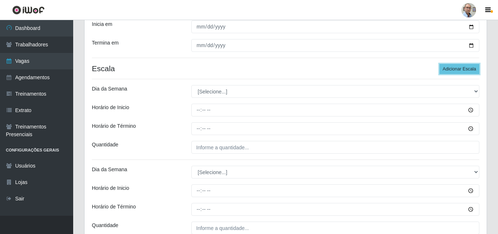
scroll to position [110, 0]
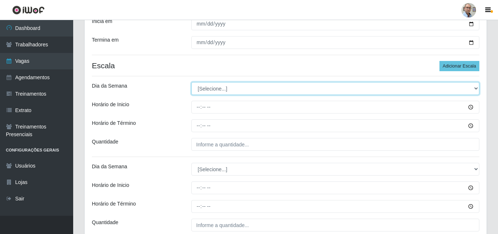
click at [217, 86] on select "[Selecione...] Segunda Terça Quarta Quinta Sexta Sábado Domingo" at bounding box center [335, 88] width 288 height 13
select select "0"
click at [191, 82] on select "[Selecione...] Segunda Terça Quarta Quinta Sexta Sábado Domingo" at bounding box center [335, 88] width 288 height 13
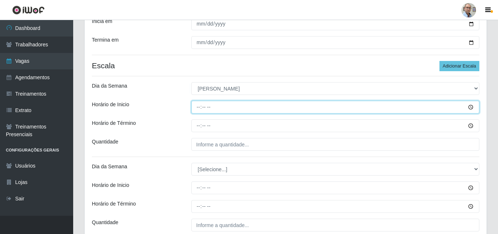
click at [199, 107] on input "Horário de Inicio" at bounding box center [335, 107] width 288 height 13
type input "07:00"
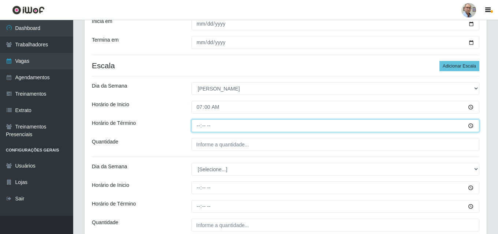
type input "13:00"
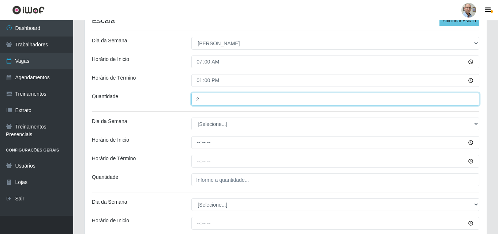
scroll to position [219, 0]
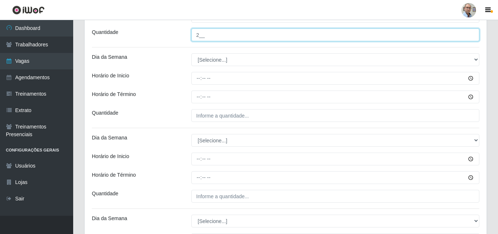
type input "2__"
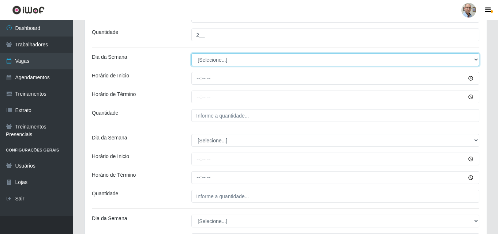
click at [216, 59] on select "[Selecione...] Segunda Terça Quarta Quinta Sexta Sábado Domingo" at bounding box center [335, 59] width 288 height 13
select select "0"
click at [191, 53] on select "[Selecione...] Segunda Terça Quarta Quinta Sexta Sábado Domingo" at bounding box center [335, 59] width 288 height 13
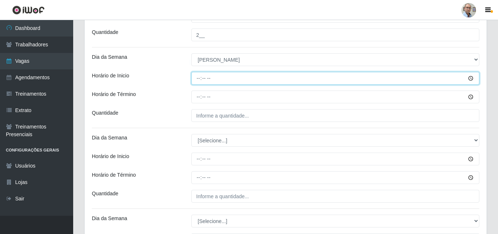
click at [195, 78] on input "Horário de Inicio" at bounding box center [335, 78] width 288 height 13
type input "09:00"
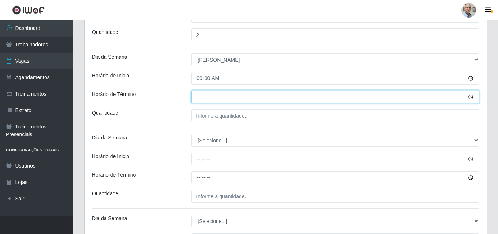
type input "15:00"
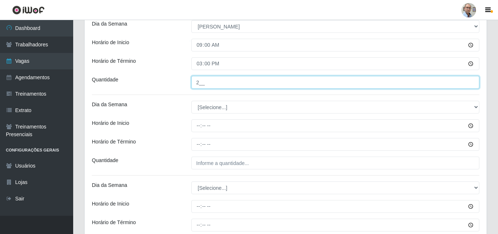
scroll to position [293, 0]
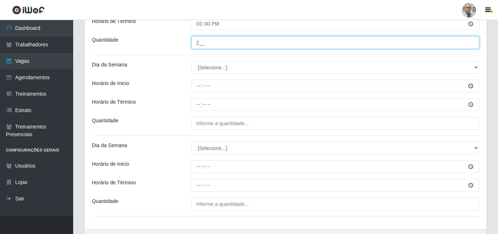
type input "2__"
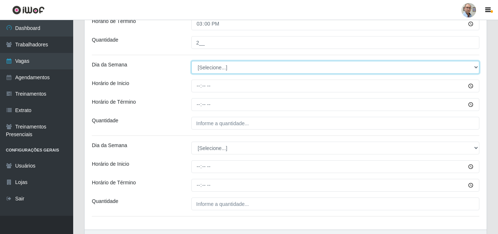
click at [205, 69] on select "[Selecione...] Segunda Terça Quarta Quinta Sexta Sábado Domingo" at bounding box center [335, 67] width 288 height 13
select select "0"
click at [191, 61] on select "[Selecione...] Segunda Terça Quarta Quinta Sexta Sábado Domingo" at bounding box center [335, 67] width 288 height 13
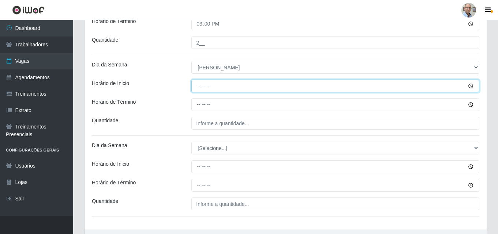
click at [196, 85] on input "Horário de Inicio" at bounding box center [335, 86] width 288 height 13
type input "11:00"
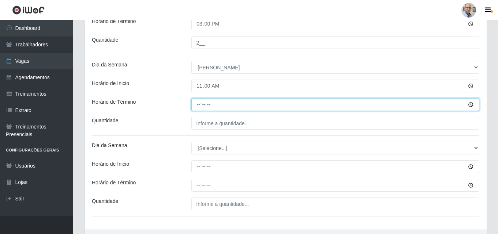
type input "17:00"
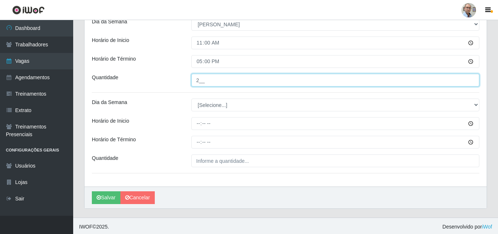
scroll to position [338, 0]
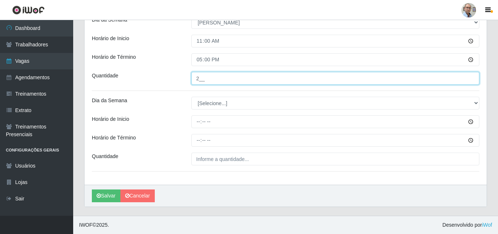
type input "2__"
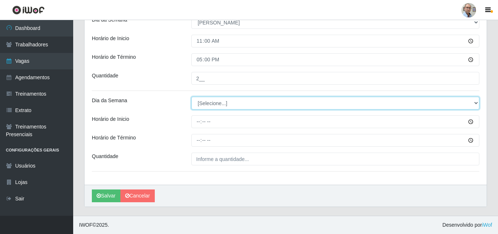
click at [210, 98] on select "[Selecione...] Segunda Terça Quarta Quinta Sexta Sábado Domingo" at bounding box center [335, 103] width 288 height 13
select select "0"
click at [191, 97] on select "[Selecione...] Segunda Terça Quarta Quinta Sexta Sábado Domingo" at bounding box center [335, 103] width 288 height 13
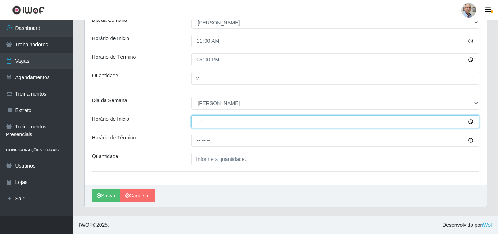
click at [196, 125] on input "Horário de Inicio" at bounding box center [335, 122] width 288 height 13
type input "13:00"
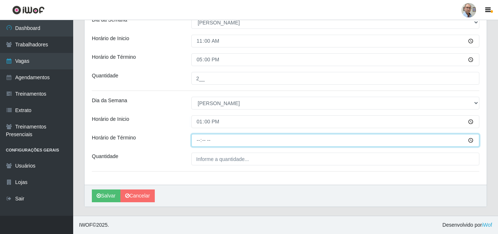
type input "19:00"
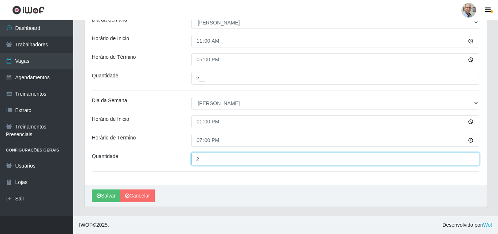
type input "2__"
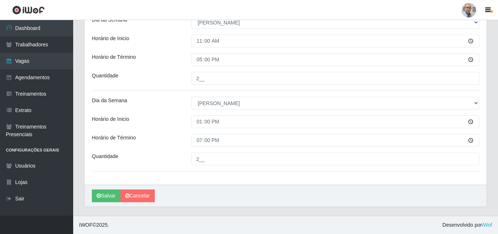
click at [110, 189] on div "[PERSON_NAME]" at bounding box center [285, 196] width 402 height 22
click at [108, 196] on button "Salvar" at bounding box center [106, 196] width 29 height 13
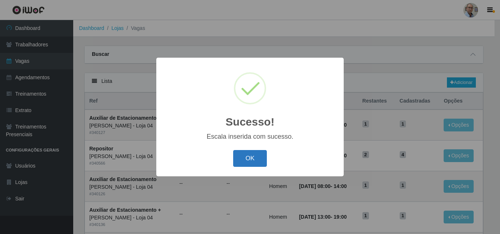
click at [255, 163] on button "OK" at bounding box center [250, 158] width 34 height 17
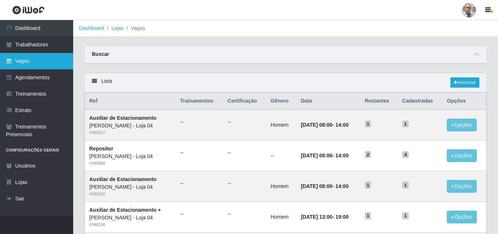
click at [26, 61] on link "Vagas" at bounding box center [36, 61] width 73 height 16
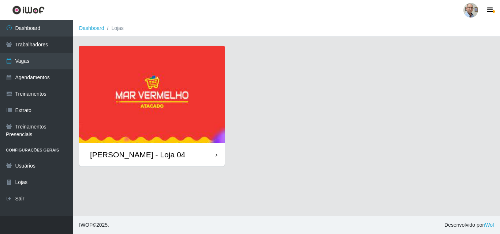
click at [130, 154] on div "[PERSON_NAME] - Loja 04" at bounding box center [137, 154] width 95 height 9
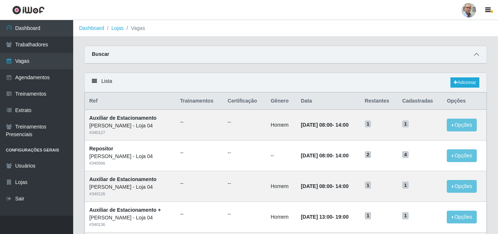
click at [480, 57] on span at bounding box center [476, 54] width 9 height 8
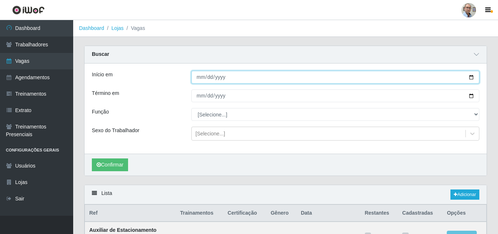
click at [472, 77] on input "Início em" at bounding box center [335, 77] width 288 height 13
type input "[DATE]"
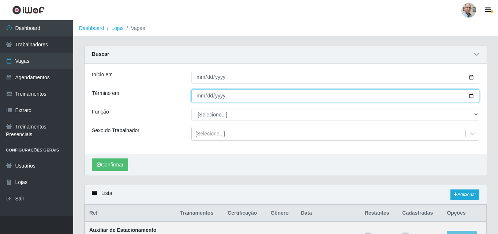
click at [468, 102] on input "Término em" at bounding box center [335, 96] width 288 height 13
click at [470, 95] on input "Término em" at bounding box center [335, 96] width 288 height 13
type input "[DATE]"
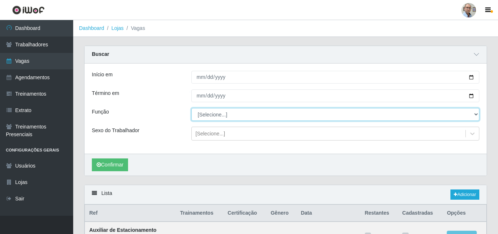
click at [223, 112] on select "[Selecione...] ASG ASG + ASG ++ Auxiliar de Depósito Auxiliar de Depósito + Aux…" at bounding box center [335, 114] width 288 height 13
select select "112"
click at [191, 109] on select "[Selecione...] ASG ASG + ASG ++ Auxiliar de Depósito Auxiliar de Depósito + Aux…" at bounding box center [335, 114] width 288 height 13
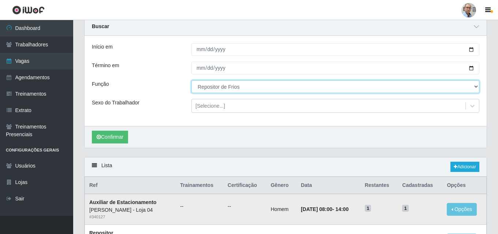
scroll to position [110, 0]
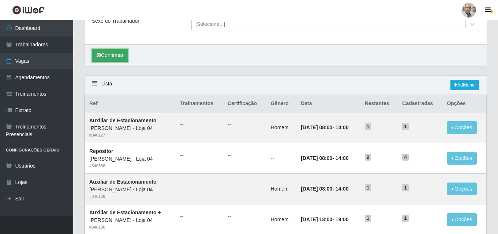
click at [112, 55] on button "Confirmar" at bounding box center [110, 55] width 36 height 13
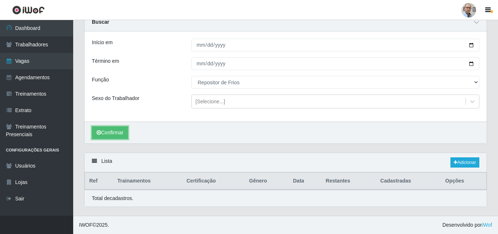
scroll to position [33, 0]
click at [118, 135] on button "Confirmar" at bounding box center [110, 133] width 36 height 13
click at [465, 163] on link "Adicionar" at bounding box center [464, 163] width 29 height 10
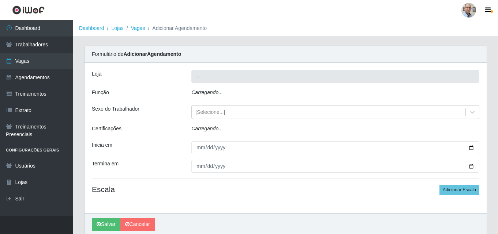
type input "[PERSON_NAME] - Loja 04"
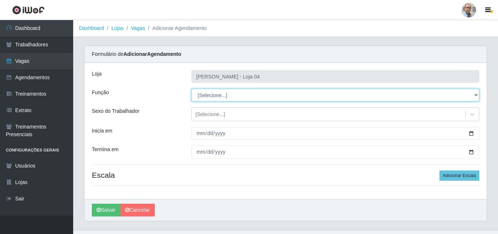
click at [218, 96] on select "[Selecione...] ASG ASG + ASG ++ Auxiliar de Depósito Auxiliar de Depósito + Aux…" at bounding box center [335, 95] width 288 height 13
select select "112"
click at [191, 89] on select "[Selecione...] ASG ASG + ASG ++ Auxiliar de Depósito Auxiliar de Depósito + Aux…" at bounding box center [335, 95] width 288 height 13
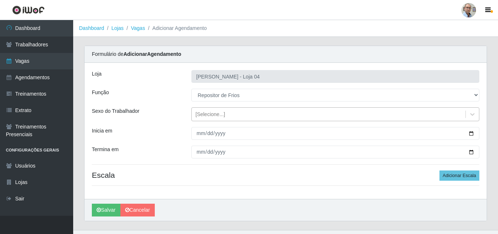
click at [221, 113] on div "[Selecione...]" at bounding box center [210, 115] width 30 height 8
click at [172, 99] on div "Função" at bounding box center [135, 95] width 99 height 13
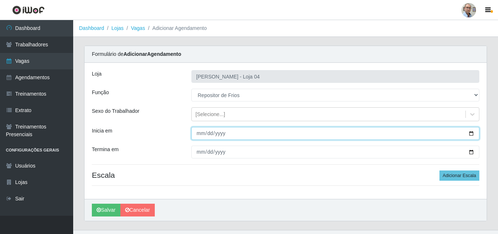
click at [471, 135] on input "Inicia em" at bounding box center [335, 133] width 288 height 13
type input "[DATE]"
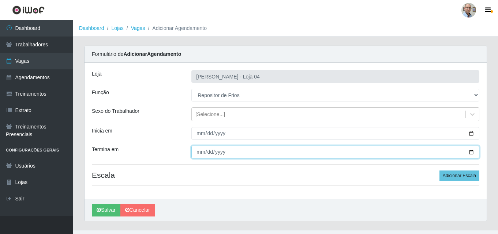
click at [471, 153] on input "Termina em" at bounding box center [335, 152] width 288 height 13
type input "[DATE]"
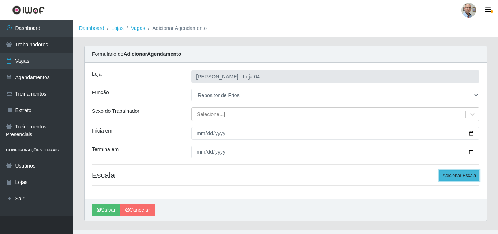
click at [464, 174] on button "Adicionar Escala" at bounding box center [459, 176] width 40 height 10
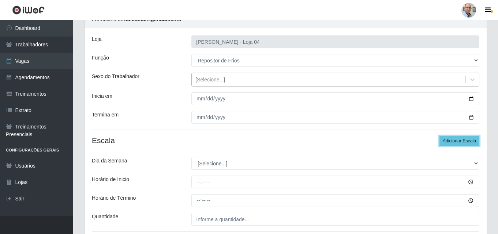
scroll to position [95, 0]
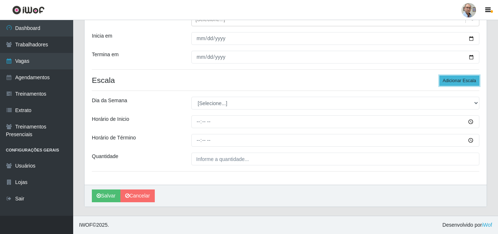
click at [459, 80] on button "Adicionar Escala" at bounding box center [459, 81] width 40 height 10
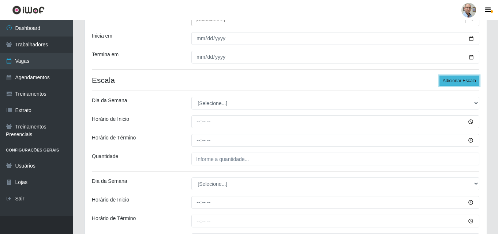
click at [459, 80] on button "Adicionar Escala" at bounding box center [459, 81] width 40 height 10
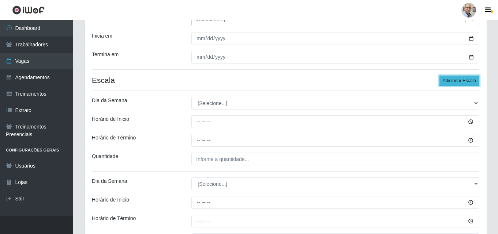
click at [459, 80] on button "Adicionar Escala" at bounding box center [459, 81] width 40 height 10
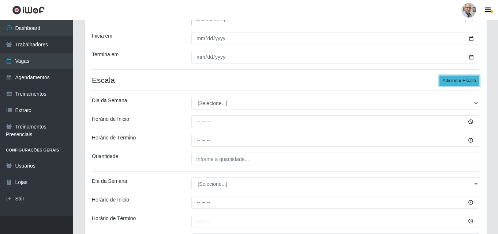
click at [459, 80] on button "Adicionar Escala" at bounding box center [459, 81] width 40 height 10
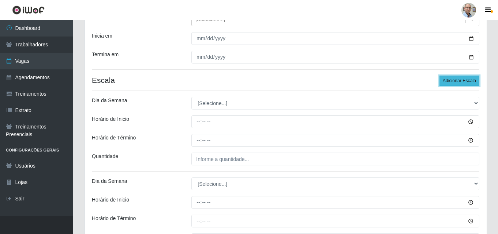
click at [459, 80] on button "Adicionar Escala" at bounding box center [459, 81] width 40 height 10
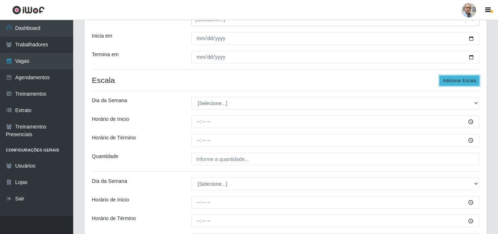
click at [459, 80] on button "Adicionar Escala" at bounding box center [459, 81] width 40 height 10
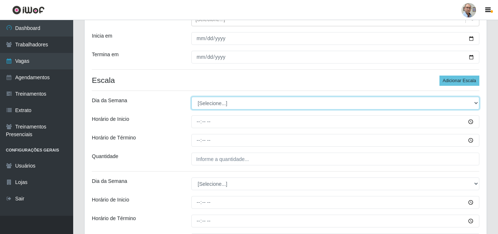
click at [219, 102] on select "[Selecione...] Segunda Terça Quarta Quinta Sexta Sábado Domingo" at bounding box center [335, 103] width 288 height 13
select select "1"
click at [191, 97] on select "[Selecione...] Segunda Terça Quarta Quinta Sexta Sábado Domingo" at bounding box center [335, 103] width 288 height 13
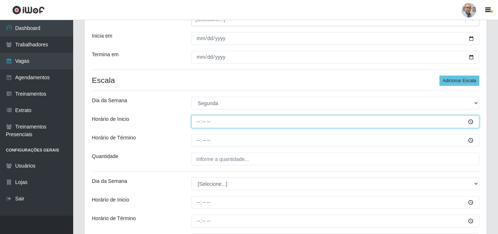
click at [195, 120] on input "Horário de Inicio" at bounding box center [335, 122] width 288 height 13
type input "08:00"
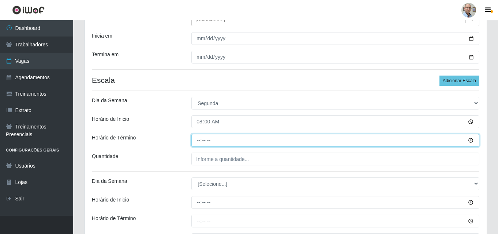
type input "14:00"
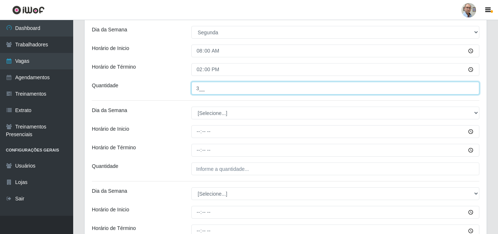
scroll to position [168, 0]
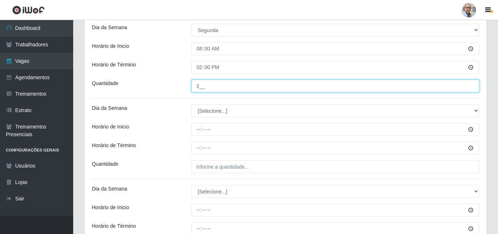
type input "3__"
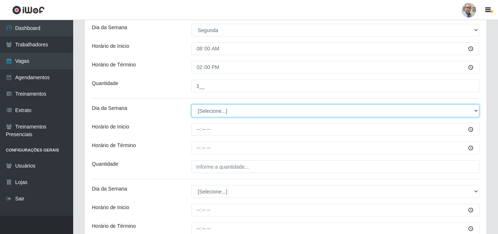
click at [217, 113] on select "[Selecione...] Segunda Terça Quarta Quinta Sexta Sábado Domingo" at bounding box center [335, 111] width 288 height 13
select select "1"
click at [191, 105] on select "[Selecione...] Segunda Terça Quarta Quinta Sexta Sábado Domingo" at bounding box center [335, 111] width 288 height 13
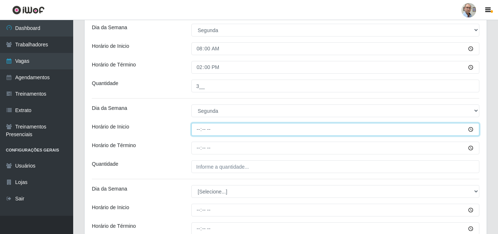
click at [197, 131] on input "Horário de Inicio" at bounding box center [335, 129] width 288 height 13
type input "09:00"
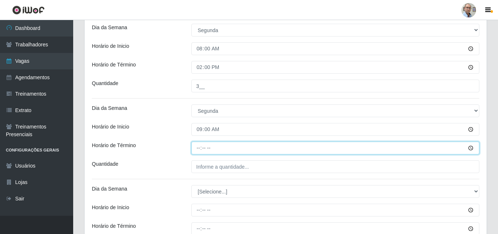
type input "15:00"
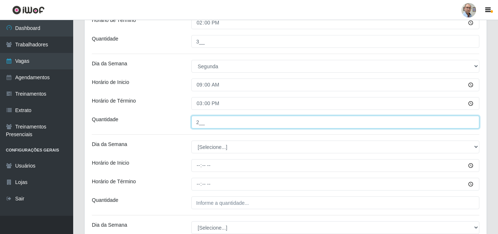
scroll to position [278, 0]
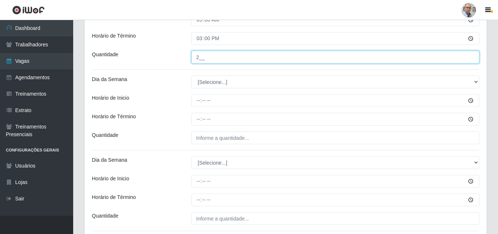
type input "2__"
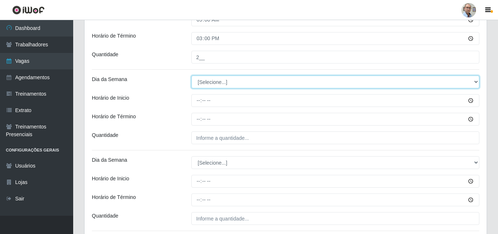
click at [214, 83] on select "[Selecione...] Segunda Terça Quarta Quinta Sexta Sábado Domingo" at bounding box center [335, 82] width 288 height 13
select select "1"
click at [191, 76] on select "[Selecione...] Segunda Terça Quarta Quinta Sexta Sábado Domingo" at bounding box center [335, 82] width 288 height 13
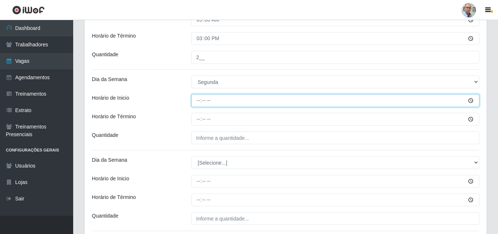
click at [197, 101] on input "Horário de Inicio" at bounding box center [335, 100] width 288 height 13
type input "15:00"
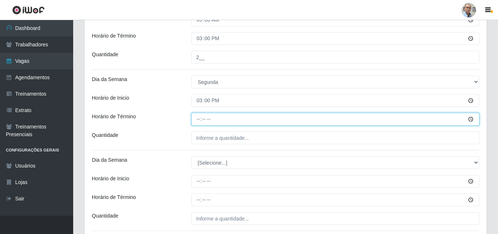
type input "21:00"
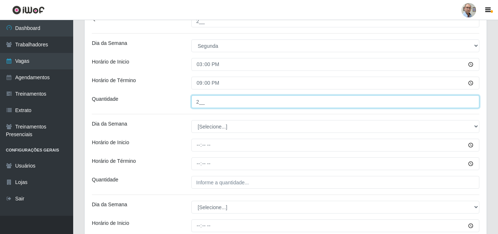
scroll to position [314, 0]
type input "2__"
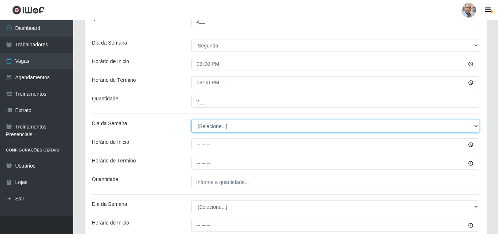
click at [207, 125] on select "[Selecione...] Segunda Terça Quarta Quinta Sexta Sábado Domingo" at bounding box center [335, 126] width 288 height 13
select select "1"
click at [191, 120] on select "[Selecione...] Segunda Terça Quarta Quinta Sexta Sábado Domingo" at bounding box center [335, 126] width 288 height 13
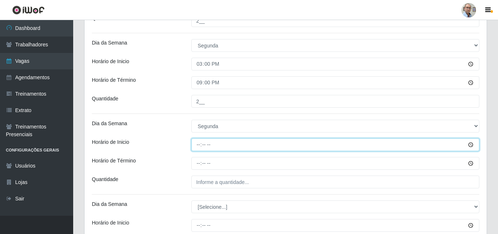
click at [199, 143] on input "Horário de Inicio" at bounding box center [335, 145] width 288 height 13
type input "16:00"
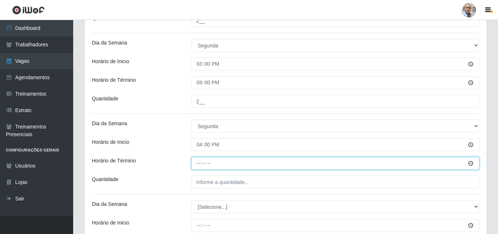
type input "22:00"
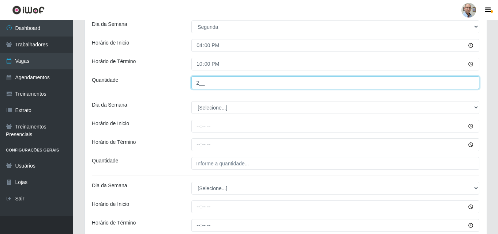
scroll to position [424, 0]
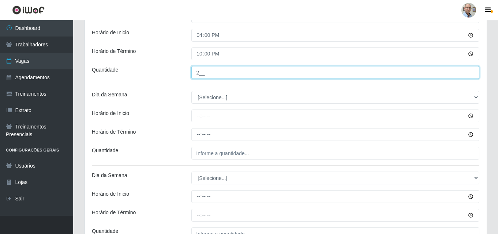
type input "2__"
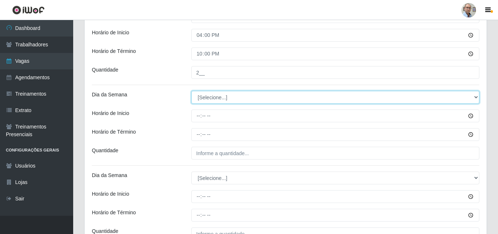
click at [212, 94] on select "[Selecione...] Segunda Terça Quarta Quinta Sexta Sábado Domingo" at bounding box center [335, 97] width 288 height 13
select select "2"
click at [191, 91] on select "[Selecione...] Segunda Terça Quarta Quinta Sexta Sábado Domingo" at bounding box center [335, 97] width 288 height 13
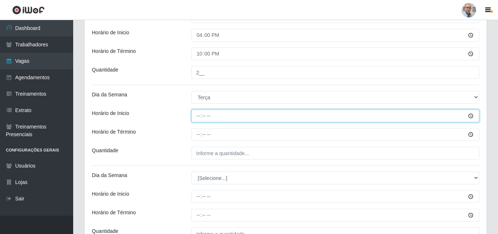
click at [196, 117] on input "Horário de Inicio" at bounding box center [335, 116] width 288 height 13
type input "08:00"
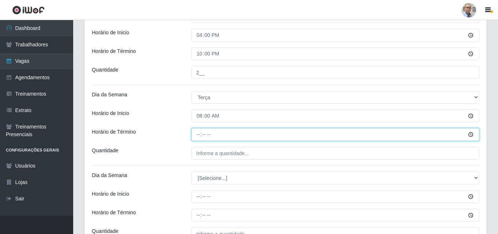
type input "14:00"
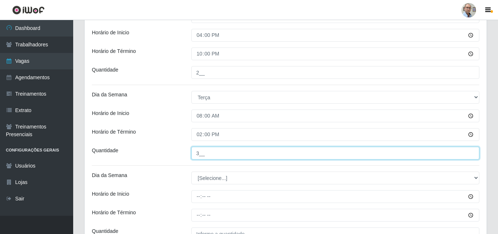
scroll to position [461, 0]
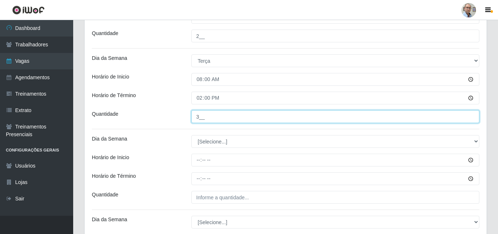
type input "3__"
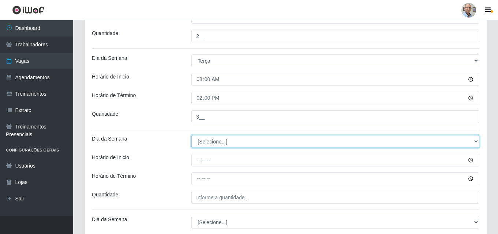
click at [213, 139] on select "[Selecione...] Segunda Terça Quarta Quinta Sexta Sábado Domingo" at bounding box center [335, 141] width 288 height 13
select select "2"
click at [191, 135] on select "[Selecione...] Segunda Terça Quarta Quinta Sexta Sábado Domingo" at bounding box center [335, 141] width 288 height 13
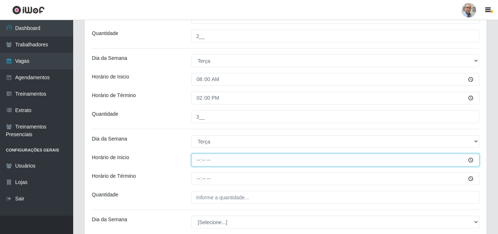
click at [198, 157] on input "Horário de Inicio" at bounding box center [335, 160] width 288 height 13
type input "09:00"
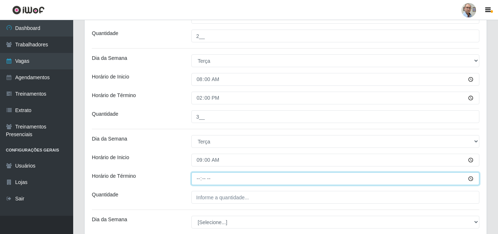
type input "15:00"
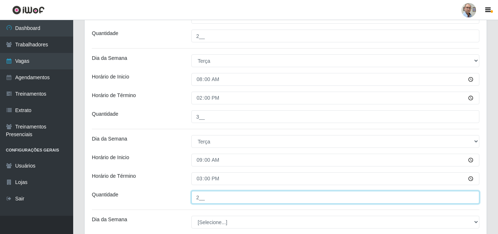
scroll to position [534, 0]
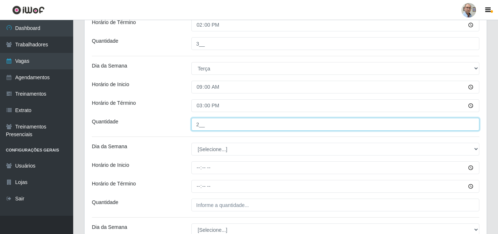
type input "2__"
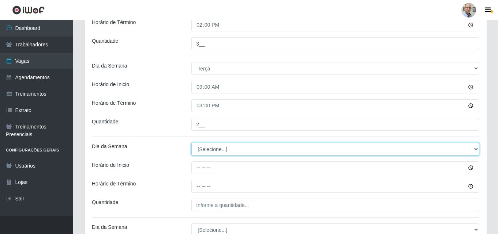
click at [212, 148] on select "[Selecione...] Segunda Terça Quarta Quinta Sexta Sábado Domingo" at bounding box center [335, 149] width 288 height 13
select select "2"
click at [191, 143] on select "[Selecione...] Segunda Terça Quarta Quinta Sexta Sábado Domingo" at bounding box center [335, 149] width 288 height 13
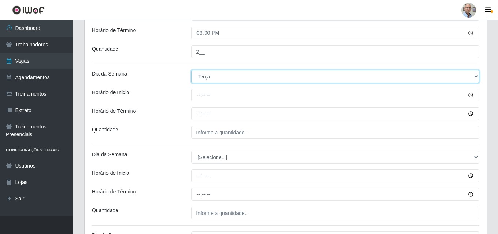
scroll to position [607, 0]
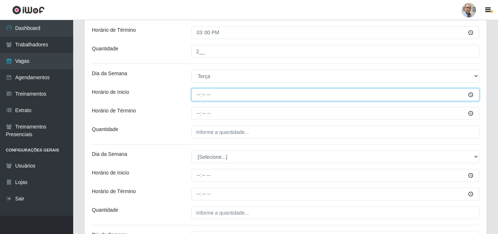
click at [196, 95] on input "Horário de Inicio" at bounding box center [335, 94] width 288 height 13
type input "15:00"
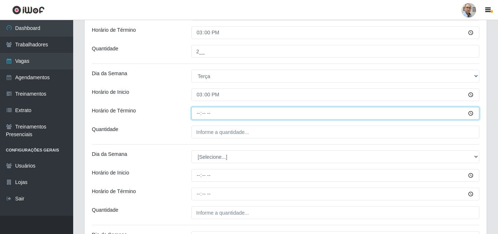
type input "21:00"
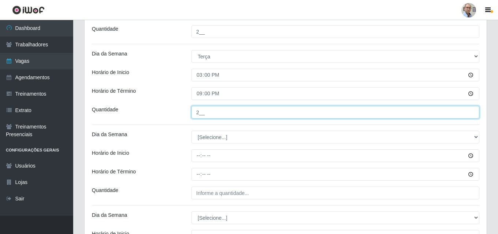
scroll to position [644, 0]
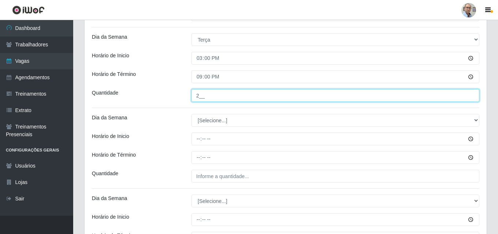
type input "2__"
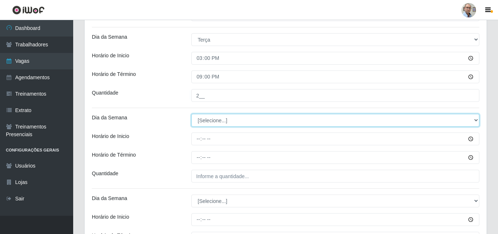
click at [207, 117] on select "[Selecione...] Segunda Terça Quarta Quinta Sexta Sábado Domingo" at bounding box center [335, 120] width 288 height 13
select select "2"
click at [191, 114] on select "[Selecione...] Segunda Terça Quarta Quinta Sexta Sábado Domingo" at bounding box center [335, 120] width 288 height 13
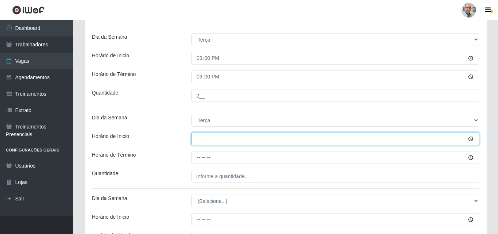
click at [199, 134] on input "Horário de Inicio" at bounding box center [335, 139] width 288 height 13
type input "16:00"
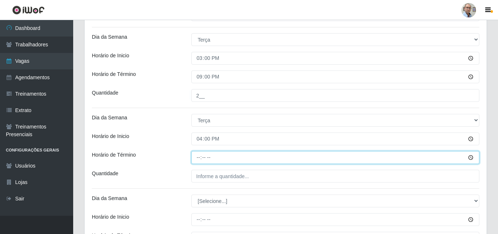
type input "22:00"
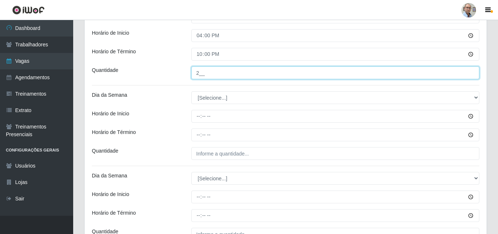
scroll to position [753, 0]
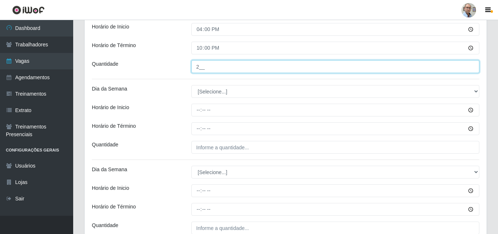
type input "2__"
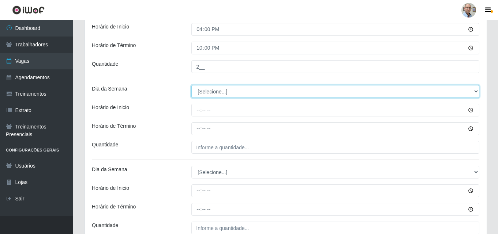
click at [214, 90] on select "[Selecione...] Segunda Terça Quarta Quinta Sexta Sábado Domingo" at bounding box center [335, 91] width 288 height 13
select select "3"
click at [191, 85] on select "[Selecione...] Segunda Terça Quarta Quinta Sexta Sábado Domingo" at bounding box center [335, 91] width 288 height 13
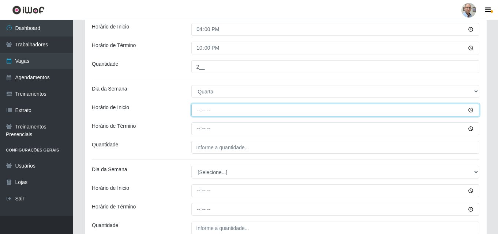
click at [196, 113] on input "Horário de Inicio" at bounding box center [335, 110] width 288 height 13
type input "08:00"
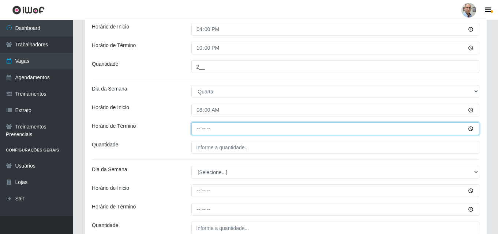
type input "15:00"
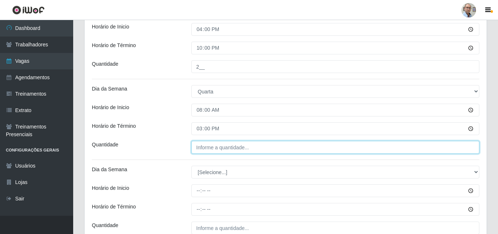
type input "___"
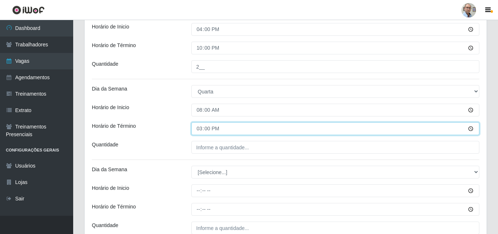
click at [199, 132] on input "15:00" at bounding box center [335, 129] width 288 height 13
type input "14:00"
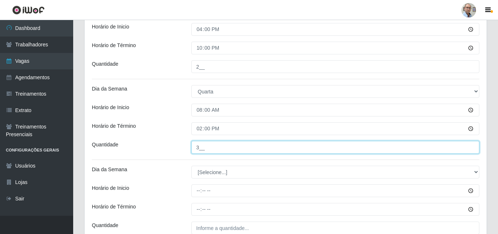
scroll to position [826, 0]
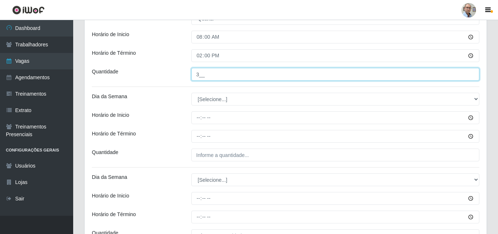
type input "3__"
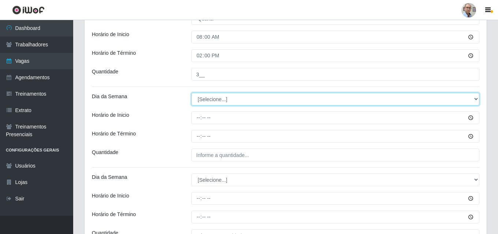
click at [209, 98] on select "[Selecione...] Segunda Terça Quarta Quinta Sexta Sábado Domingo" at bounding box center [335, 99] width 288 height 13
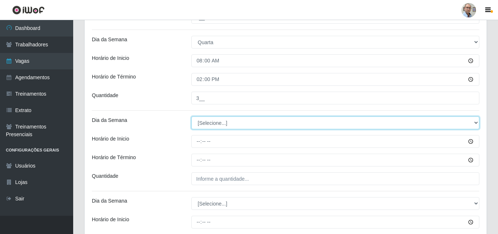
scroll to position [790, 0]
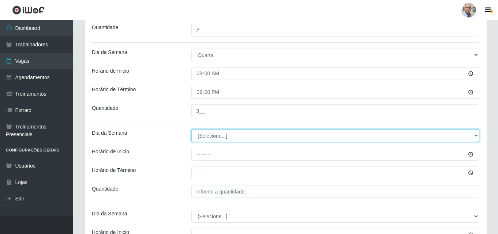
click at [206, 138] on select "[Selecione...] Segunda Terça Quarta Quinta Sexta Sábado Domingo" at bounding box center [335, 135] width 288 height 13
select select "3"
click at [191, 129] on select "[Selecione...] Segunda Terça Quarta Quinta Sexta Sábado Domingo" at bounding box center [335, 135] width 288 height 13
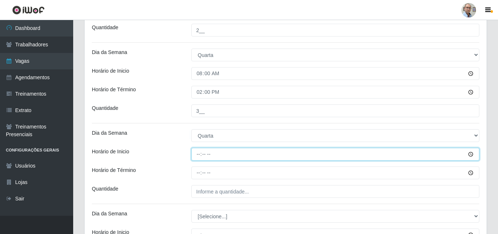
click at [195, 159] on input "Horário de Inicio" at bounding box center [335, 154] width 288 height 13
type input "09:00"
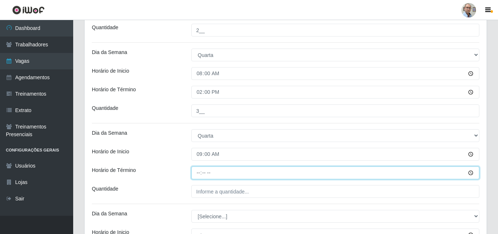
type input "15:00"
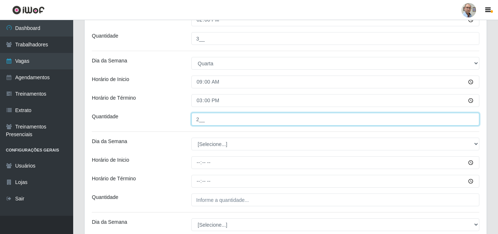
scroll to position [863, 0]
type input "2__"
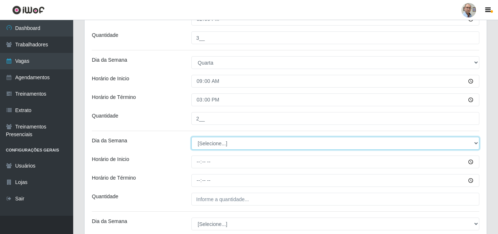
click at [203, 141] on select "[Selecione...] Segunda Terça Quarta Quinta Sexta Sábado Domingo" at bounding box center [335, 143] width 288 height 13
select select "3"
click at [191, 137] on select "[Selecione...] Segunda Terça Quarta Quinta Sexta Sábado Domingo" at bounding box center [335, 143] width 288 height 13
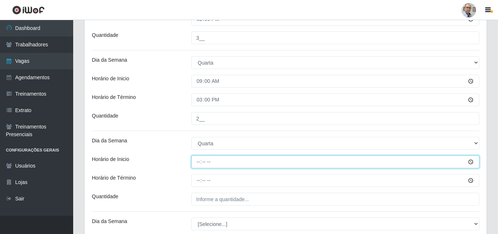
click at [199, 164] on input "Horário de Inicio" at bounding box center [335, 162] width 288 height 13
type input "15:00"
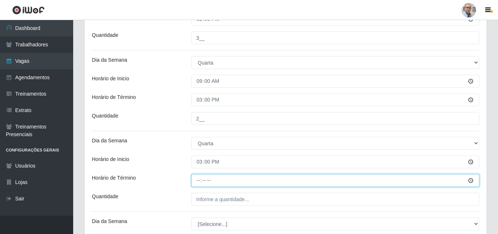
type input "21:00"
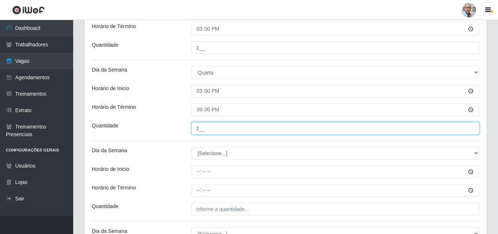
scroll to position [936, 0]
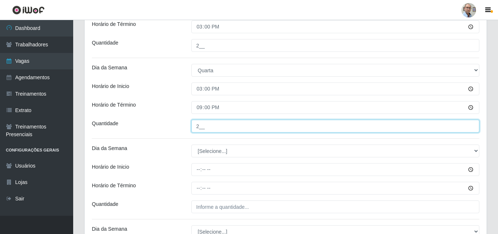
type input "2__"
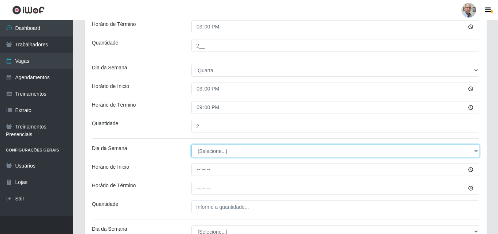
click at [209, 151] on select "[Selecione...] Segunda Terça Quarta Quinta Sexta Sábado Domingo" at bounding box center [335, 151] width 288 height 13
select select "3"
click at [191, 145] on select "[Selecione...] Segunda Terça Quarta Quinta Sexta Sábado Domingo" at bounding box center [335, 151] width 288 height 13
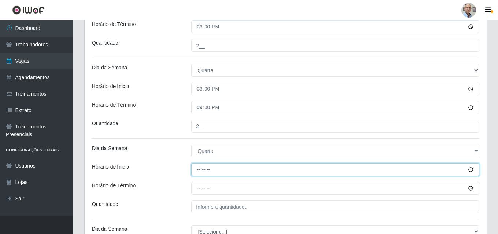
click at [200, 172] on input "Horário de Inicio" at bounding box center [335, 169] width 288 height 13
type input "16:00"
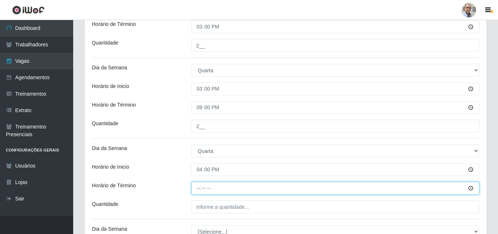
type input "22:00"
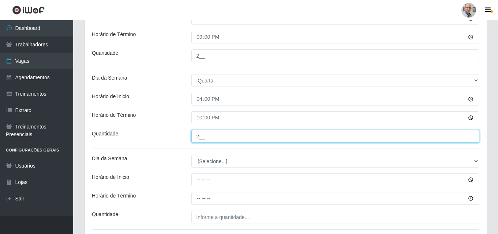
scroll to position [1009, 0]
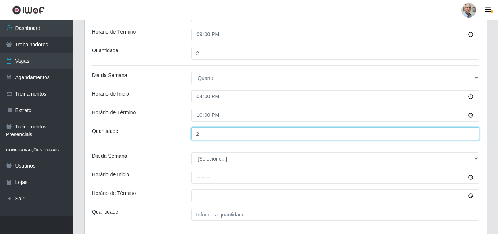
type input "2__"
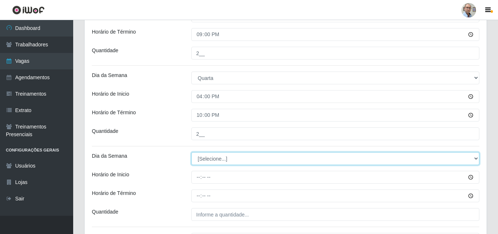
click at [212, 161] on select "[Selecione...] Segunda Terça Quarta Quinta Sexta Sábado Domingo" at bounding box center [335, 158] width 288 height 13
select select "4"
click at [191, 152] on select "[Selecione...] Segunda Terça Quarta Quinta Sexta Sábado Domingo" at bounding box center [335, 158] width 288 height 13
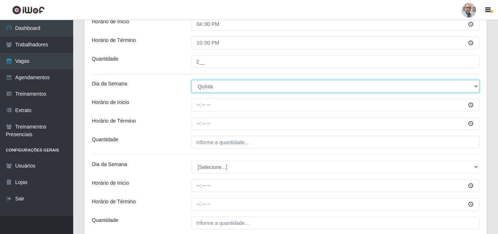
scroll to position [1082, 0]
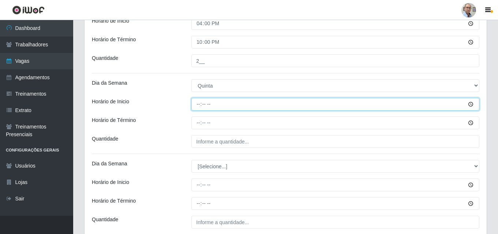
click at [198, 105] on input "Horário de Inicio" at bounding box center [335, 104] width 288 height 13
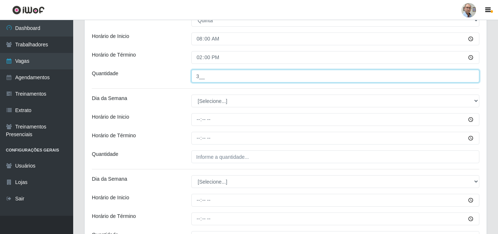
scroll to position [1156, 0]
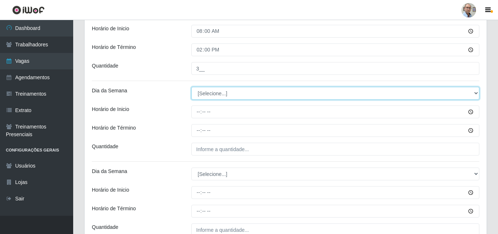
click at [206, 89] on select "[Selecione...] Segunda Terça Quarta Quinta Sexta Sábado Domingo" at bounding box center [335, 93] width 288 height 13
click at [191, 87] on select "[Selecione...] Segunda Terça Quarta Quinta Sexta Sábado Domingo" at bounding box center [335, 93] width 288 height 13
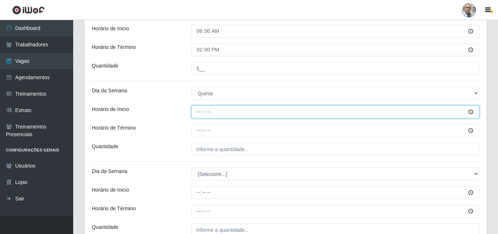
click at [197, 111] on input "Horário de Inicio" at bounding box center [335, 112] width 288 height 13
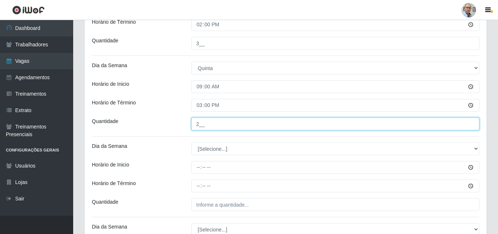
scroll to position [1229, 0]
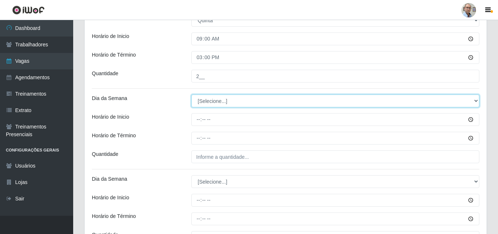
click at [208, 102] on select "[Selecione...] Segunda Terça Quarta Quinta Sexta Sábado Domingo" at bounding box center [335, 101] width 288 height 13
click at [191, 95] on select "[Selecione...] Segunda Terça Quarta Quinta Sexta Sábado Domingo" at bounding box center [335, 101] width 288 height 13
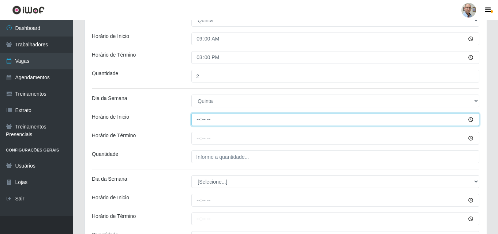
click at [195, 118] on input "Horário de Inicio" at bounding box center [335, 119] width 288 height 13
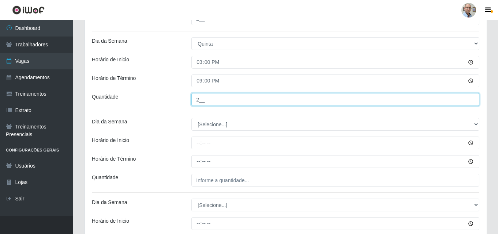
scroll to position [1302, 0]
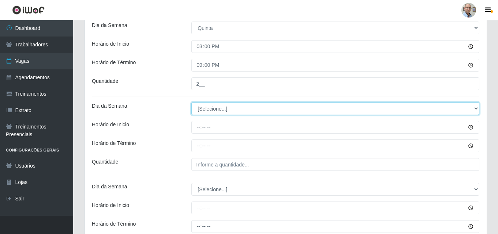
click at [208, 108] on select "[Selecione...] Segunda Terça Quarta Quinta Sexta Sábado Domingo" at bounding box center [335, 108] width 288 height 13
click at [191, 102] on select "[Selecione...] Segunda Terça Quarta Quinta Sexta Sábado Domingo" at bounding box center [335, 108] width 288 height 13
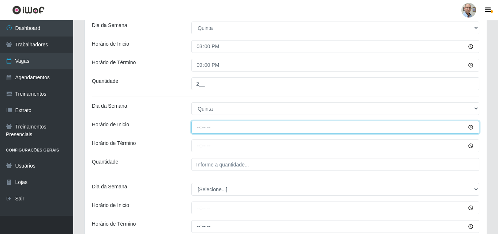
click at [196, 128] on input "Horário de Inicio" at bounding box center [335, 127] width 288 height 13
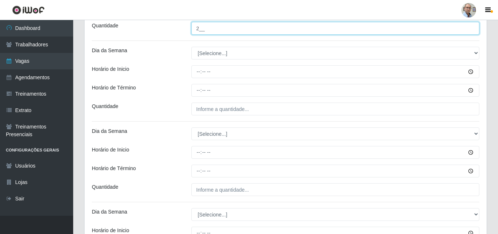
scroll to position [1448, 0]
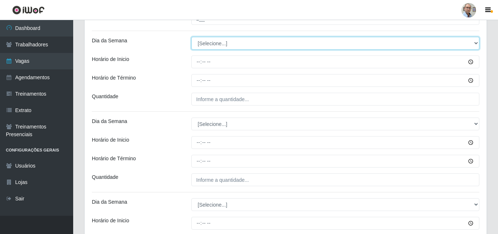
click at [210, 43] on select "[Selecione...] Segunda Terça Quarta Quinta Sexta Sábado Domingo" at bounding box center [335, 43] width 288 height 13
click at [191, 37] on select "[Selecione...] Segunda Terça Quarta Quinta Sexta Sábado Domingo" at bounding box center [335, 43] width 288 height 13
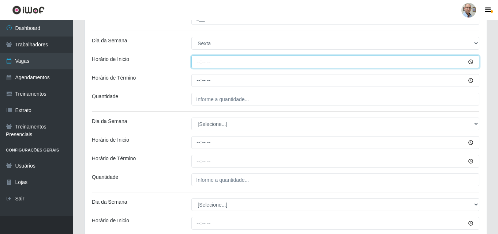
click at [196, 63] on input "Horário de Inicio" at bounding box center [335, 62] width 288 height 13
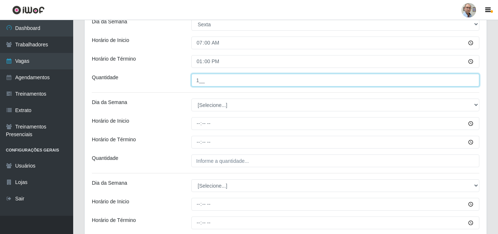
scroll to position [1485, 0]
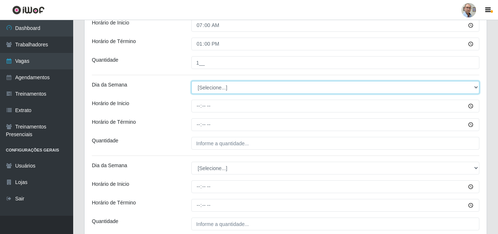
click at [207, 86] on select "[Selecione...] Segunda Terça Quarta Quinta Sexta Sábado Domingo" at bounding box center [335, 87] width 288 height 13
click at [191, 81] on select "[Selecione...] Segunda Terça Quarta Quinta Sexta Sábado Domingo" at bounding box center [335, 87] width 288 height 13
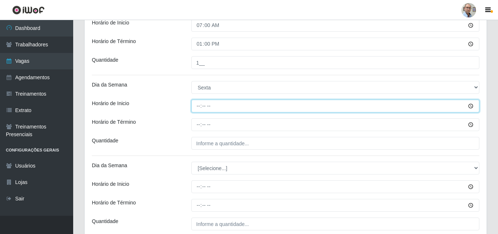
click at [197, 106] on input "Horário de Inicio" at bounding box center [335, 106] width 288 height 13
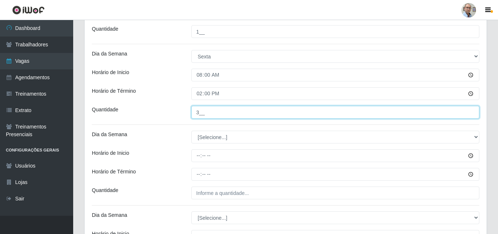
scroll to position [1558, 0]
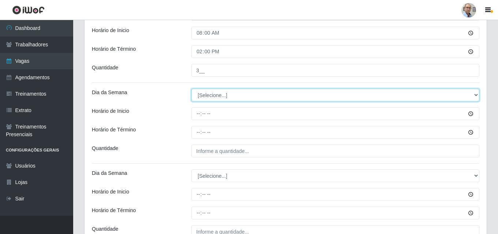
click at [212, 99] on select "[Selecione...] Segunda Terça Quarta Quinta Sexta Sábado Domingo" at bounding box center [335, 95] width 288 height 13
click at [191, 89] on select "[Selecione...] Segunda Terça Quarta Quinta Sexta Sábado Domingo" at bounding box center [335, 95] width 288 height 13
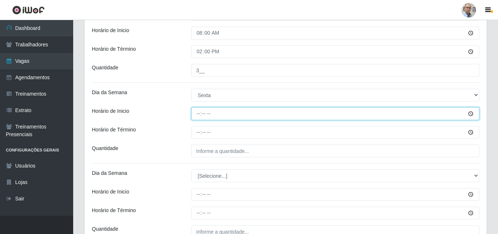
click at [197, 115] on input "Horário de Inicio" at bounding box center [335, 114] width 288 height 13
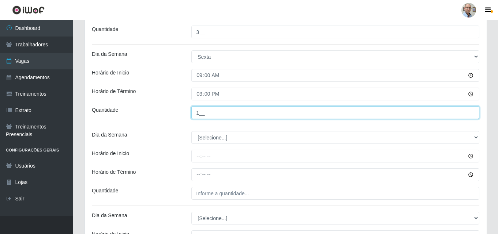
scroll to position [1631, 0]
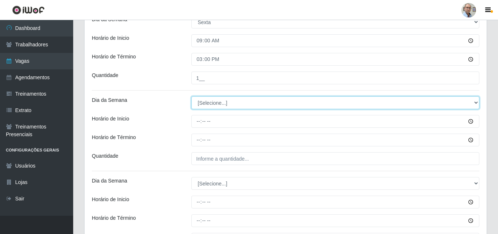
click at [205, 103] on select "[Selecione...] Segunda Terça Quarta Quinta Sexta Sábado Domingo" at bounding box center [335, 103] width 288 height 13
click at [191, 97] on select "[Selecione...] Segunda Terça Quarta Quinta Sexta Sábado Domingo" at bounding box center [335, 103] width 288 height 13
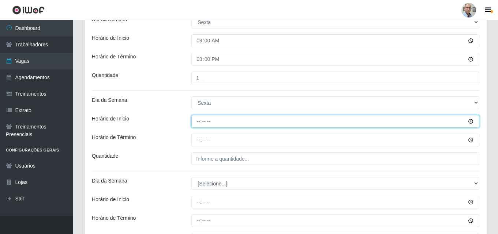
click at [199, 122] on input "Horário de Inicio" at bounding box center [335, 121] width 288 height 13
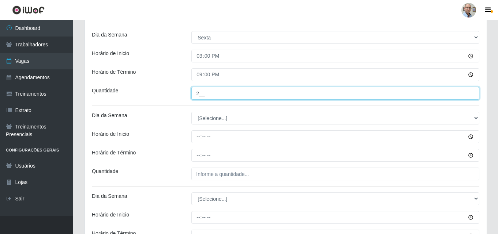
scroll to position [1704, 0]
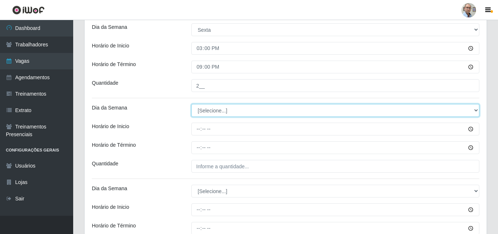
click at [214, 113] on select "[Selecione...] Segunda Terça Quarta Quinta Sexta Sábado Domingo" at bounding box center [335, 110] width 288 height 13
click at [191, 104] on select "[Selecione...] Segunda Terça Quarta Quinta Sexta Sábado Domingo" at bounding box center [335, 110] width 288 height 13
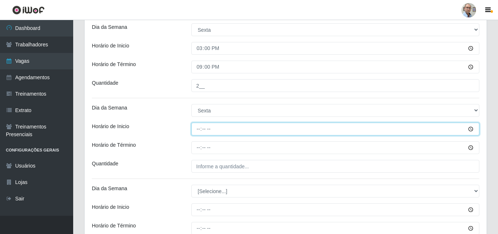
click at [196, 130] on input "Horário de Inicio" at bounding box center [335, 129] width 288 height 13
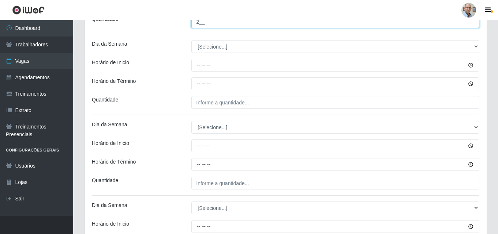
scroll to position [1850, 0]
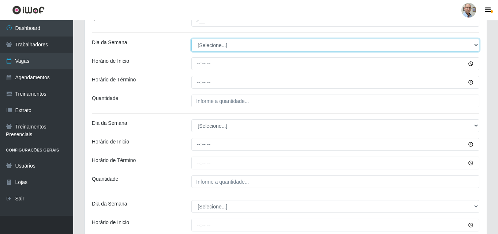
click at [211, 42] on select "[Selecione...] Segunda Terça Quarta Quinta Sexta Sábado Domingo" at bounding box center [335, 45] width 288 height 13
click at [191, 39] on select "[Selecione...] Segunda Terça Quarta Quinta Sexta Sábado Domingo" at bounding box center [335, 45] width 288 height 13
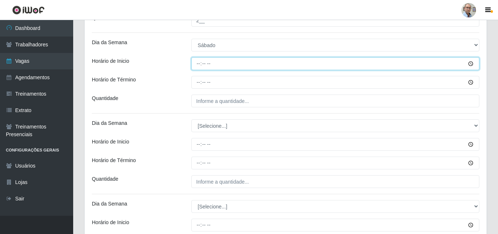
click at [199, 65] on input "Horário de Inicio" at bounding box center [335, 63] width 288 height 13
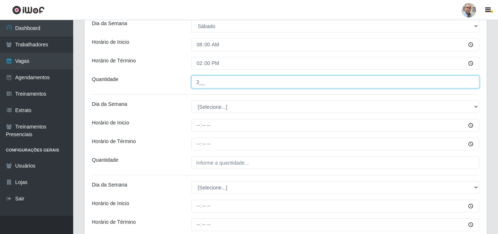
scroll to position [1887, 0]
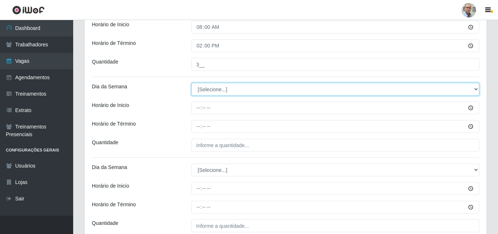
click at [212, 86] on select "[Selecione...] Segunda Terça Quarta Quinta Sexta Sábado Domingo" at bounding box center [335, 89] width 288 height 13
click at [191, 83] on select "[Selecione...] Segunda Terça Quarta Quinta Sexta Sábado Domingo" at bounding box center [335, 89] width 288 height 13
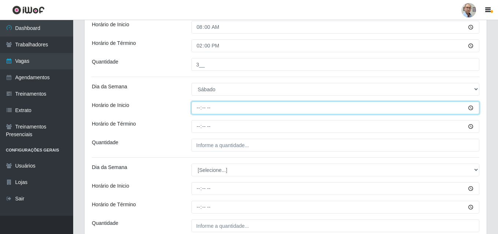
click at [198, 109] on input "Horário de Inicio" at bounding box center [335, 108] width 288 height 13
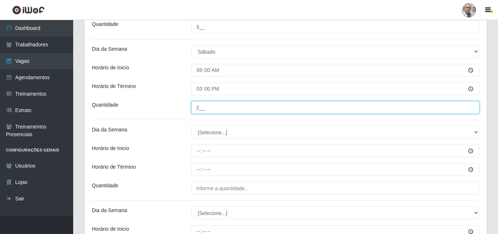
scroll to position [1960, 0]
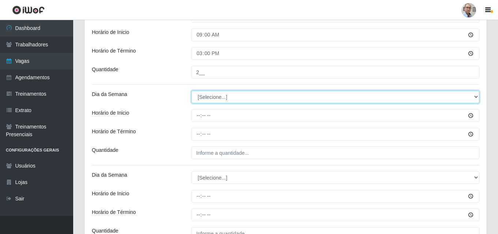
click at [214, 97] on select "[Selecione...] Segunda Terça Quarta Quinta Sexta Sábado Domingo" at bounding box center [335, 97] width 288 height 13
click at [191, 91] on select "[Selecione...] Segunda Terça Quarta Quinta Sexta Sábado Domingo" at bounding box center [335, 97] width 288 height 13
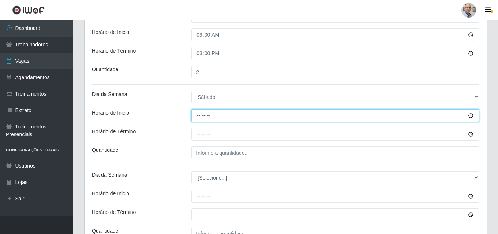
click at [197, 120] on input "Horário de Inicio" at bounding box center [335, 115] width 288 height 13
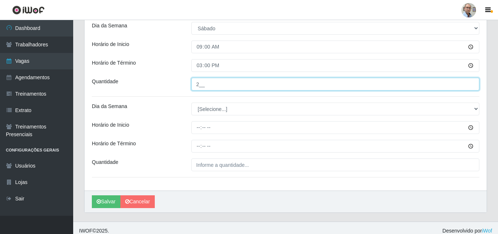
scroll to position [2035, 0]
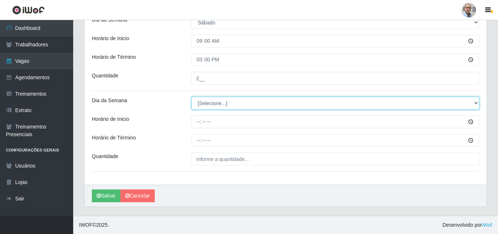
click at [214, 104] on select "[Selecione...] Segunda Terça Quarta Quinta Sexta Sábado Domingo" at bounding box center [335, 103] width 288 height 13
click at [191, 97] on select "[Selecione...] Segunda Terça Quarta Quinta Sexta Sábado Domingo" at bounding box center [335, 103] width 288 height 13
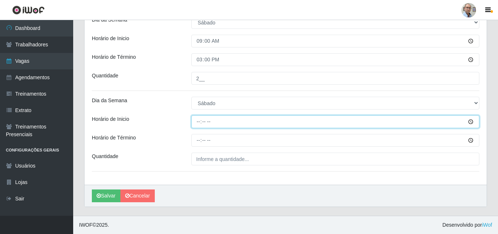
click at [196, 123] on input "Horário de Inicio" at bounding box center [335, 122] width 288 height 13
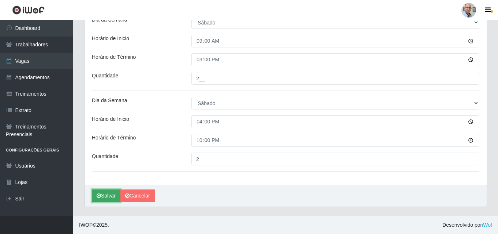
click at [105, 192] on button "Salvar" at bounding box center [106, 196] width 29 height 13
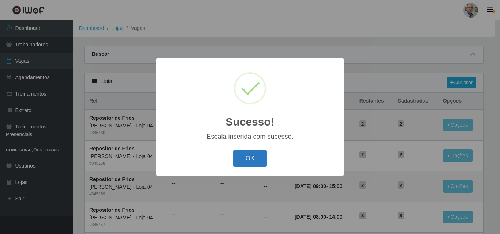
click at [244, 155] on button "OK" at bounding box center [250, 158] width 34 height 17
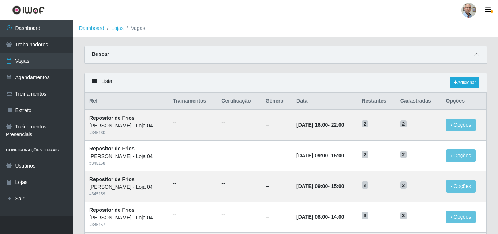
click at [476, 57] on icon at bounding box center [476, 54] width 5 height 5
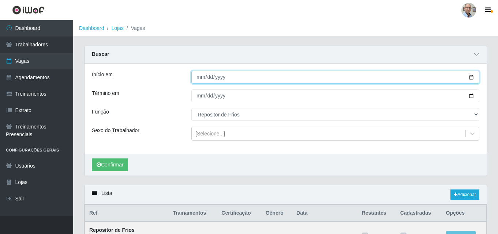
click at [469, 77] on input "[DATE]" at bounding box center [335, 77] width 288 height 13
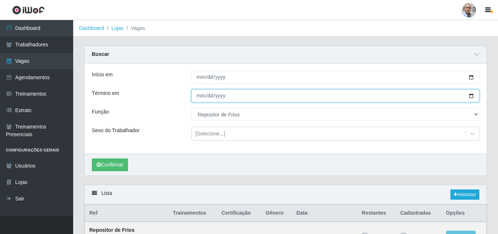
click at [471, 99] on input "[DATE]" at bounding box center [335, 96] width 288 height 13
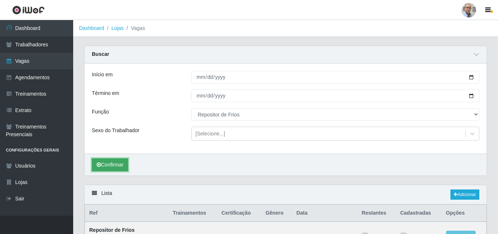
click at [109, 161] on button "Confirmar" at bounding box center [110, 165] width 36 height 13
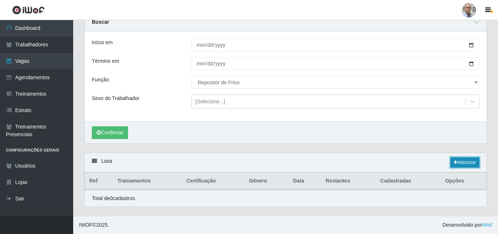
click at [466, 163] on link "Adicionar" at bounding box center [464, 163] width 29 height 10
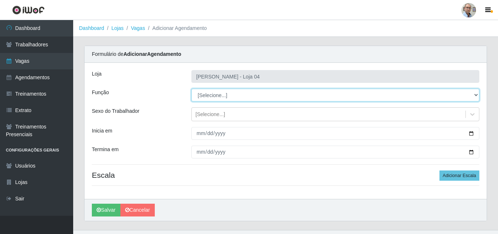
click at [223, 96] on select "[Selecione...] ASG ASG + ASG ++ Auxiliar de Depósito Auxiliar de Depósito + Aux…" at bounding box center [335, 95] width 288 height 13
click at [191, 89] on select "[Selecione...] ASG ASG + ASG ++ Auxiliar de Depósito Auxiliar de Depósito + Aux…" at bounding box center [335, 95] width 288 height 13
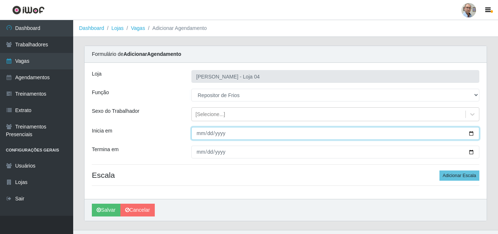
click at [470, 133] on input "Inicia em" at bounding box center [335, 133] width 288 height 13
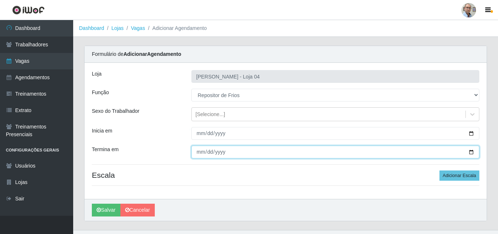
click at [472, 151] on input "Termina em" at bounding box center [335, 152] width 288 height 13
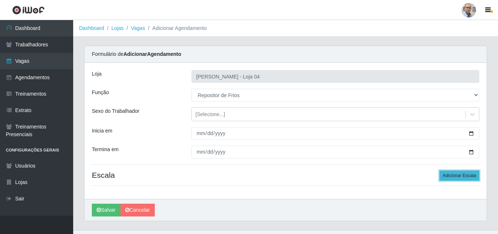
click at [459, 175] on button "Adicionar Escala" at bounding box center [459, 176] width 40 height 10
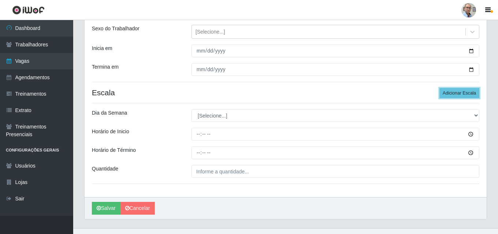
scroll to position [95, 0]
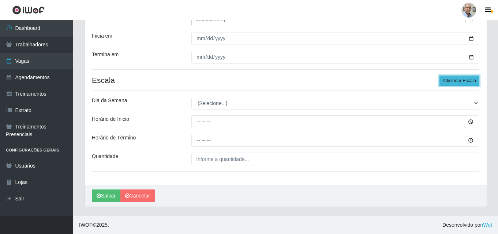
click at [456, 82] on button "Adicionar Escala" at bounding box center [459, 81] width 40 height 10
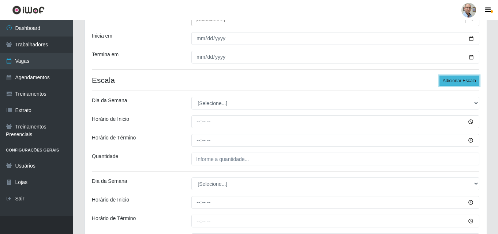
click at [456, 82] on button "Adicionar Escala" at bounding box center [459, 81] width 40 height 10
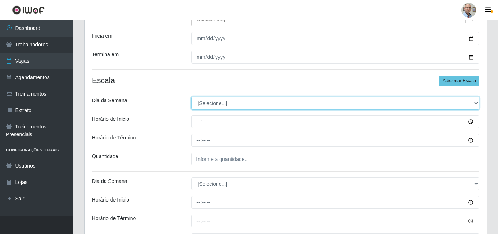
click at [254, 105] on select "[Selecione...] Segunda Terça Quarta Quinta Sexta Sábado Domingo" at bounding box center [335, 103] width 288 height 13
click at [191, 97] on select "[Selecione...] Segunda Terça Quarta Quinta Sexta Sábado Domingo" at bounding box center [335, 103] width 288 height 13
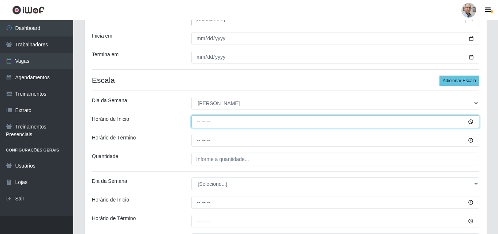
click at [199, 122] on input "Horário de Inicio" at bounding box center [335, 122] width 288 height 13
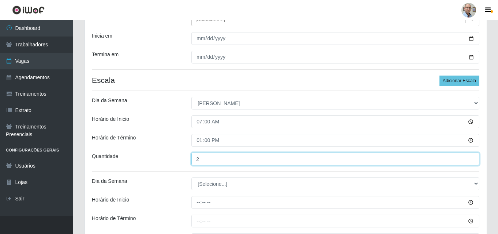
scroll to position [168, 0]
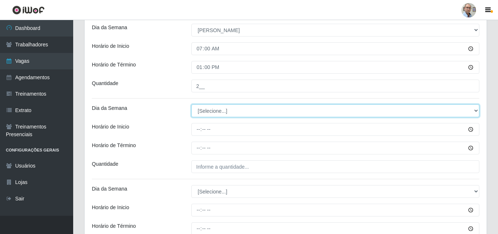
click at [204, 110] on select "[Selecione...] Segunda Terça Quarta Quinta Sexta Sábado Domingo" at bounding box center [335, 111] width 288 height 13
click at [191, 105] on select "[Selecione...] Segunda Terça Quarta Quinta Sexta Sábado Domingo" at bounding box center [335, 111] width 288 height 13
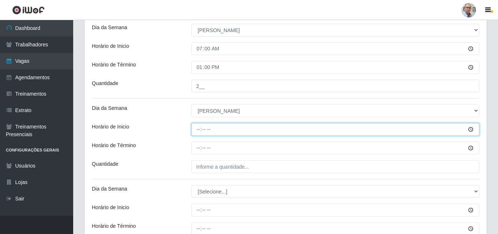
click at [198, 135] on input "Horário de Inicio" at bounding box center [335, 129] width 288 height 13
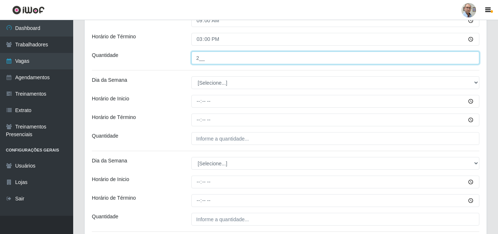
scroll to position [278, 0]
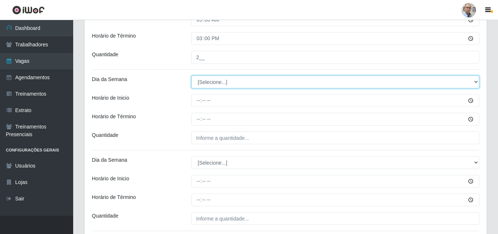
click at [210, 80] on select "[Selecione...] Segunda Terça Quarta Quinta Sexta Sábado Domingo" at bounding box center [335, 82] width 288 height 13
click at [191, 76] on select "[Selecione...] Segunda Terça Quarta Quinta Sexta Sábado Domingo" at bounding box center [335, 82] width 288 height 13
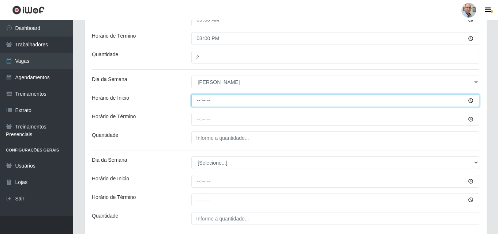
click at [196, 104] on input "Horário de Inicio" at bounding box center [335, 100] width 288 height 13
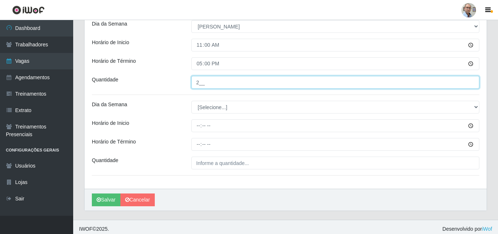
scroll to position [338, 0]
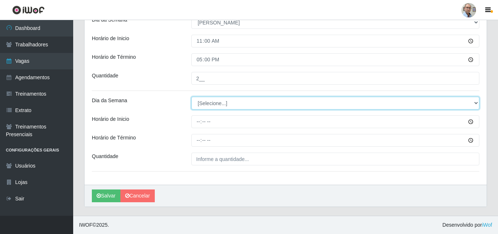
click at [204, 103] on select "[Selecione...] Segunda Terça Quarta Quinta Sexta Sábado Domingo" at bounding box center [335, 103] width 288 height 13
click at [191, 97] on select "[Selecione...] Segunda Terça Quarta Quinta Sexta Sábado Domingo" at bounding box center [335, 103] width 288 height 13
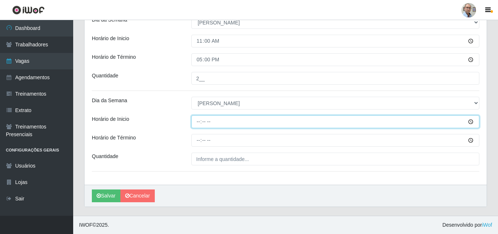
click at [196, 123] on input "Horário de Inicio" at bounding box center [335, 122] width 288 height 13
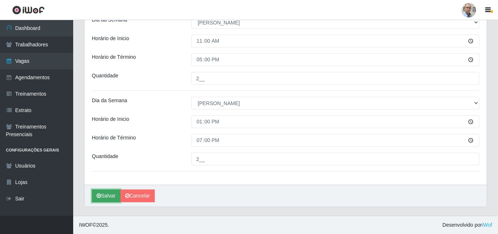
click at [105, 196] on button "Salvar" at bounding box center [106, 196] width 29 height 13
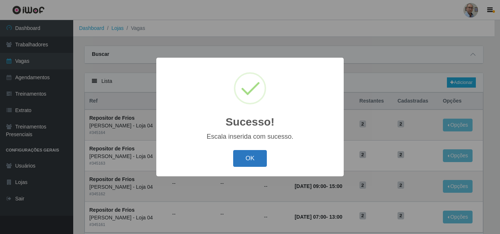
click at [244, 162] on button "OK" at bounding box center [250, 158] width 34 height 17
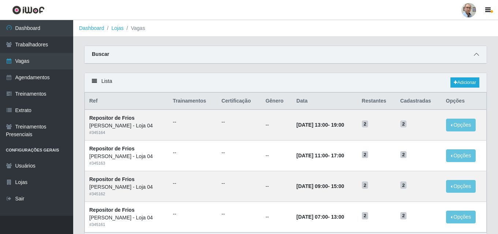
click at [473, 55] on span at bounding box center [476, 54] width 9 height 8
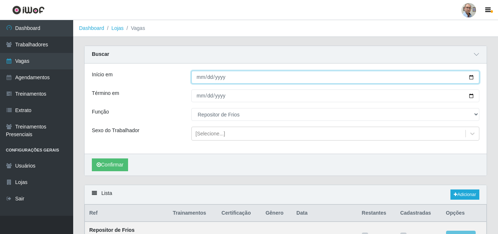
click at [472, 79] on input "[DATE]" at bounding box center [335, 77] width 288 height 13
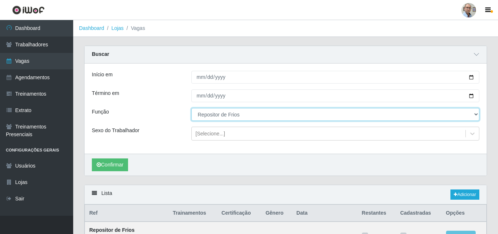
click at [476, 113] on select "[Selecione...] ASG ASG + ASG ++ Auxiliar de Depósito Auxiliar de Depósito + Aux…" at bounding box center [335, 114] width 288 height 13
click at [191, 109] on select "[Selecione...] ASG ASG + ASG ++ Auxiliar de Depósito Auxiliar de Depósito + Aux…" at bounding box center [335, 114] width 288 height 13
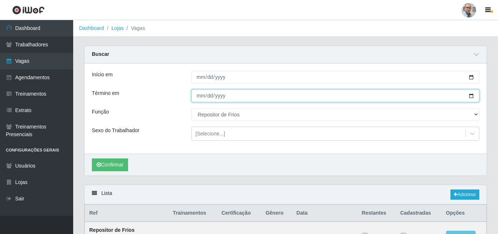
click at [471, 98] on input "[DATE]" at bounding box center [335, 96] width 288 height 13
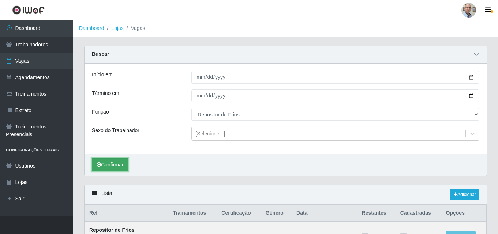
click at [104, 161] on button "Confirmar" at bounding box center [110, 165] width 36 height 13
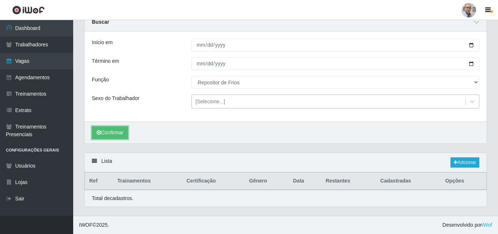
scroll to position [33, 0]
click at [464, 162] on link "Adicionar" at bounding box center [464, 163] width 29 height 10
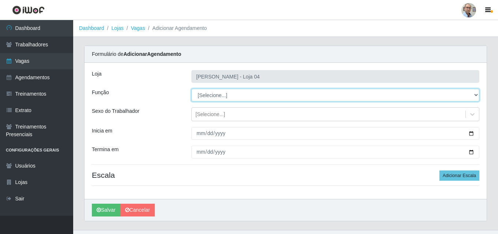
click at [252, 94] on select "[Selecione...] ASG ASG + ASG ++ Auxiliar de Depósito Auxiliar de Depósito + Aux…" at bounding box center [335, 95] width 288 height 13
click at [191, 89] on select "[Selecione...] ASG ASG + ASG ++ Auxiliar de Depósito Auxiliar de Depósito + Aux…" at bounding box center [335, 95] width 288 height 13
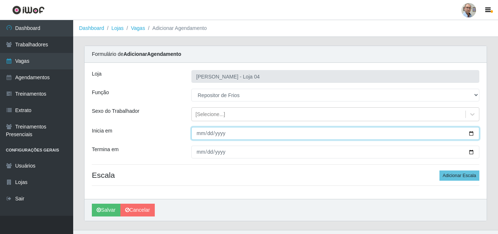
click at [472, 131] on input "Inicia em" at bounding box center [335, 133] width 288 height 13
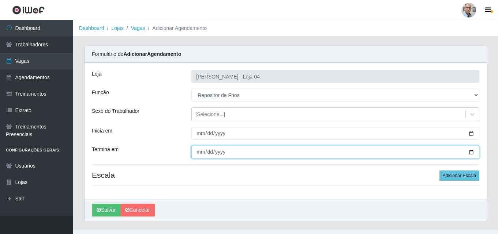
click at [470, 154] on input "Termina em" at bounding box center [335, 152] width 288 height 13
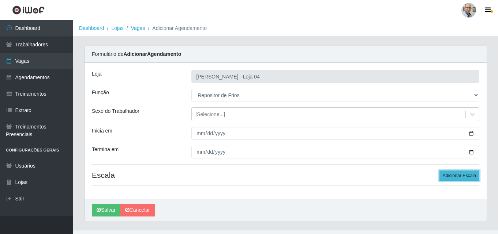
click at [457, 178] on button "Adicionar Escala" at bounding box center [459, 176] width 40 height 10
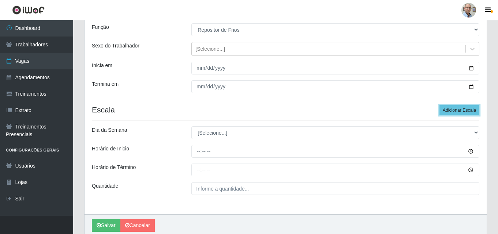
scroll to position [73, 0]
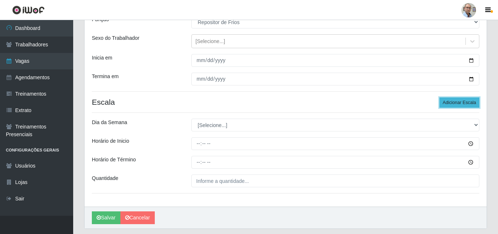
click at [446, 103] on button "Adicionar Escala" at bounding box center [459, 103] width 40 height 10
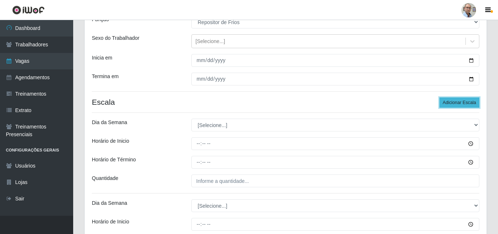
click at [446, 103] on button "Adicionar Escala" at bounding box center [459, 103] width 40 height 10
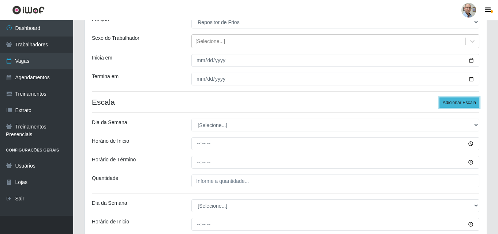
click at [446, 103] on button "Adicionar Escala" at bounding box center [459, 103] width 40 height 10
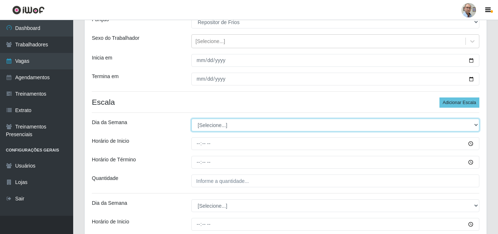
click at [203, 124] on select "[Selecione...] Segunda Terça Quarta Quinta Sexta Sábado Domingo" at bounding box center [335, 125] width 288 height 13
click at [191, 119] on select "[Selecione...] Segunda Terça Quarta Quinta Sexta Sábado Domingo" at bounding box center [335, 125] width 288 height 13
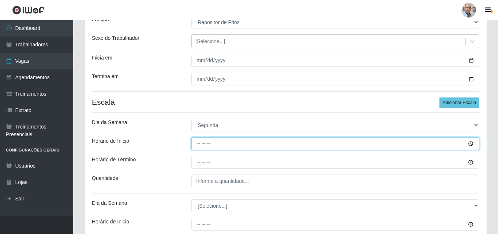
click at [197, 144] on input "Horário de Inicio" at bounding box center [335, 143] width 288 height 13
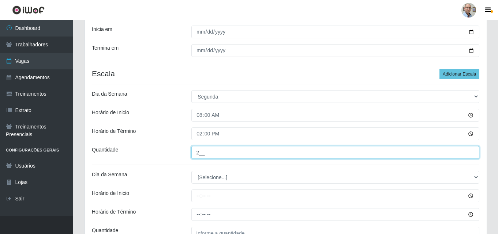
scroll to position [146, 0]
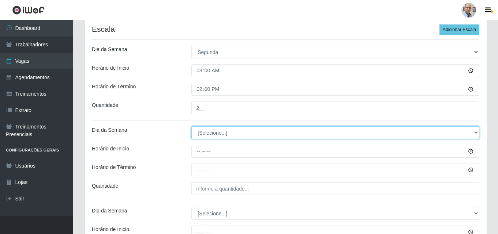
click at [207, 136] on select "[Selecione...] Segunda Terça Quarta Quinta Sexta Sábado Domingo" at bounding box center [335, 133] width 288 height 13
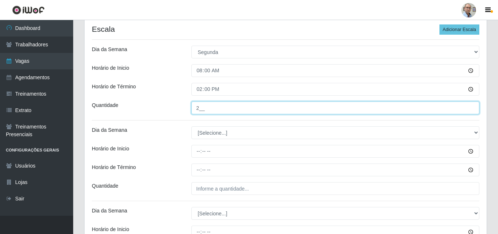
click at [201, 110] on input "2__" at bounding box center [335, 108] width 288 height 13
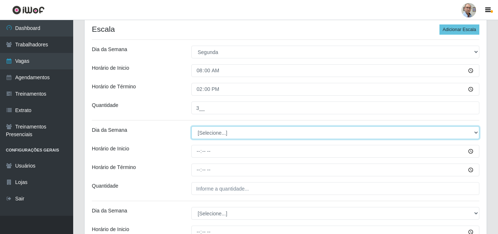
click at [204, 131] on select "[Selecione...] Segunda Terça Quarta Quinta Sexta Sábado Domingo" at bounding box center [335, 133] width 288 height 13
click at [191, 127] on select "[Selecione...] Segunda Terça Quarta Quinta Sexta Sábado Domingo" at bounding box center [335, 133] width 288 height 13
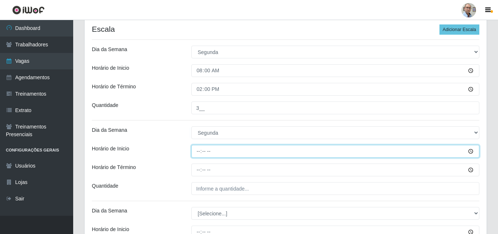
click at [197, 151] on input "Horário de Inicio" at bounding box center [335, 151] width 288 height 13
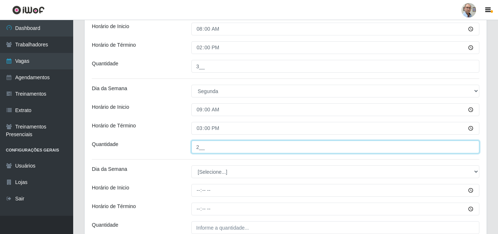
scroll to position [256, 0]
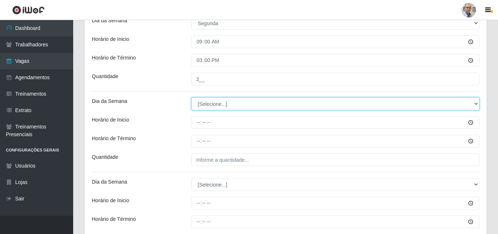
click at [210, 107] on select "[Selecione...] Segunda Terça Quarta Quinta Sexta Sábado Domingo" at bounding box center [335, 104] width 288 height 13
click at [191, 98] on select "[Selecione...] Segunda Terça Quarta Quinta Sexta Sábado Domingo" at bounding box center [335, 104] width 288 height 13
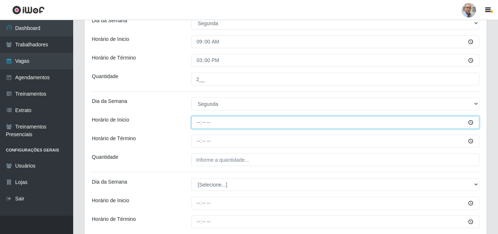
click at [197, 121] on input "Horário de Inicio" at bounding box center [335, 122] width 288 height 13
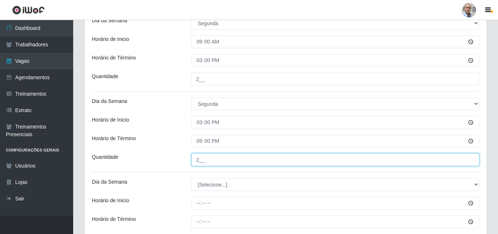
scroll to position [293, 0]
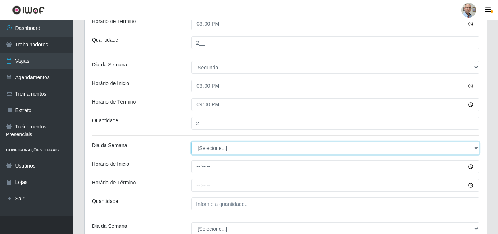
click at [215, 148] on select "[Selecione...] Segunda Terça Quarta Quinta Sexta Sábado Domingo" at bounding box center [335, 148] width 288 height 13
click at [191, 142] on select "[Selecione...] Segunda Terça Quarta Quinta Sexta Sábado Domingo" at bounding box center [335, 148] width 288 height 13
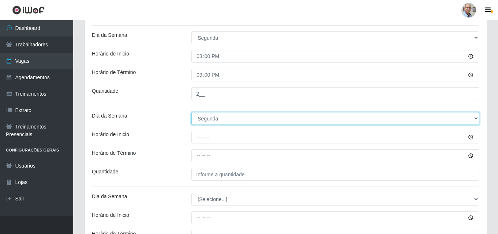
scroll to position [366, 0]
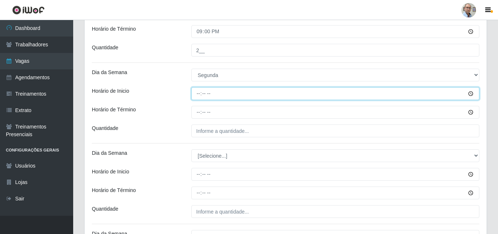
click at [197, 96] on input "Horário de Inicio" at bounding box center [335, 93] width 288 height 13
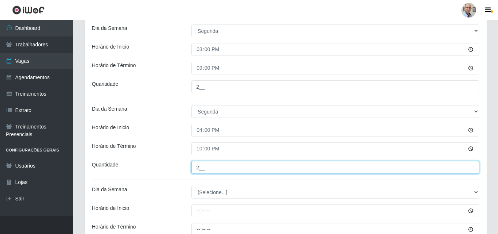
scroll to position [402, 0]
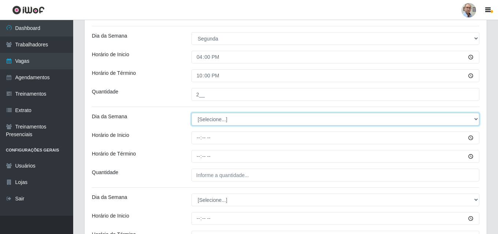
click at [222, 118] on select "[Selecione...] Segunda Terça Quarta Quinta Sexta Sábado Domingo" at bounding box center [335, 119] width 288 height 13
click at [191, 113] on select "[Selecione...] Segunda Terça Quarta Quinta Sexta Sábado Domingo" at bounding box center [335, 119] width 288 height 13
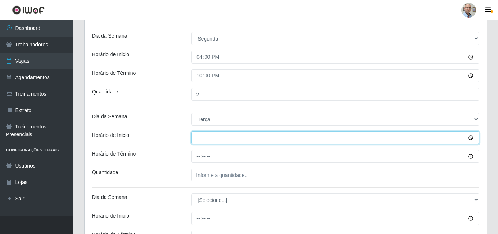
click at [196, 136] on input "Horário de Inicio" at bounding box center [335, 138] width 288 height 13
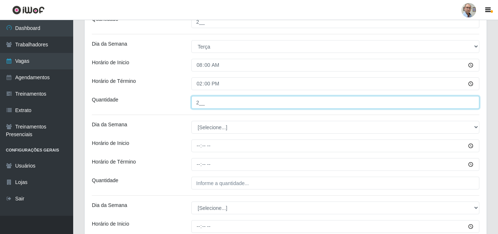
scroll to position [475, 0]
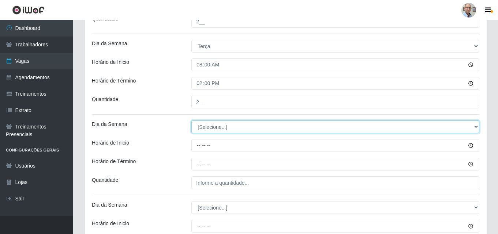
click at [205, 125] on select "[Selecione...] Segunda Terça Quarta Quinta Sexta Sábado Domingo" at bounding box center [335, 127] width 288 height 13
click at [191, 121] on select "[Selecione...] Segunda Terça Quarta Quinta Sexta Sábado Domingo" at bounding box center [335, 127] width 288 height 13
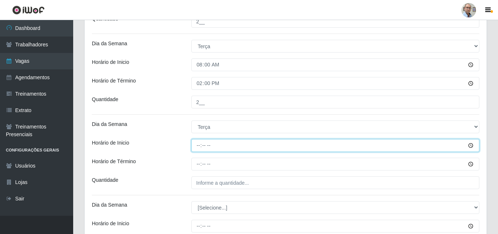
click at [196, 150] on input "Horário de Inicio" at bounding box center [335, 145] width 288 height 13
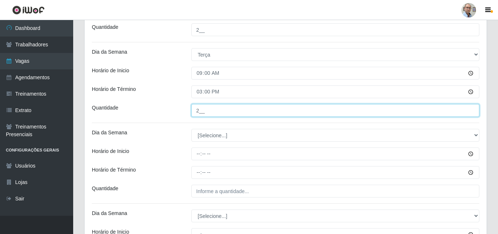
scroll to position [549, 0]
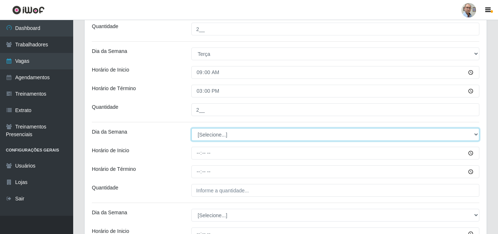
click at [200, 135] on select "[Selecione...] Segunda Terça Quarta Quinta Sexta Sábado Domingo" at bounding box center [335, 134] width 288 height 13
click at [191, 128] on select "[Selecione...] Segunda Terça Quarta Quinta Sexta Sábado Domingo" at bounding box center [335, 134] width 288 height 13
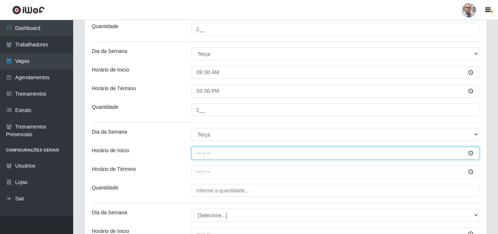
click at [197, 151] on input "Horário de Inicio" at bounding box center [335, 153] width 288 height 13
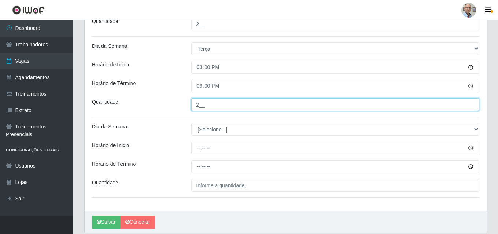
scroll to position [622, 0]
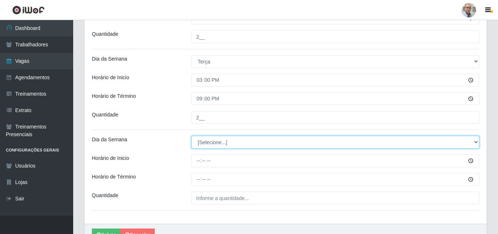
click at [208, 140] on select "[Selecione...] Segunda Terça Quarta Quinta Sexta Sábado Domingo" at bounding box center [335, 142] width 288 height 13
click at [191, 136] on select "[Selecione...] Segunda Terça Quarta Quinta Sexta Sábado Domingo" at bounding box center [335, 142] width 288 height 13
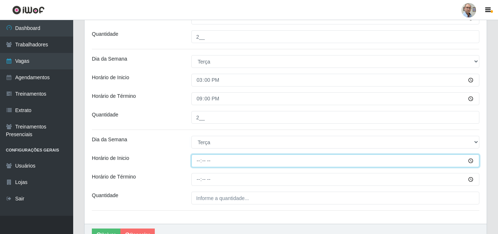
click at [196, 161] on input "Horário de Inicio" at bounding box center [335, 161] width 288 height 13
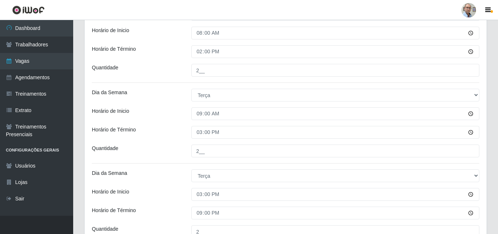
scroll to position [658, 0]
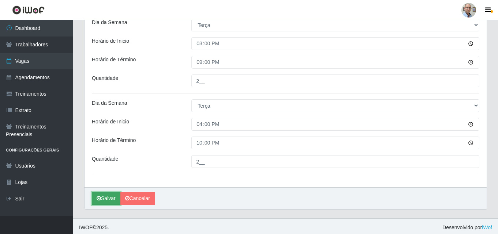
click at [104, 198] on button "Salvar" at bounding box center [106, 198] width 29 height 13
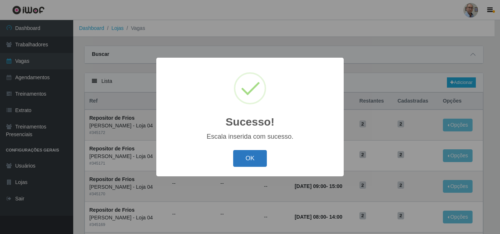
click at [242, 159] on button "OK" at bounding box center [250, 158] width 34 height 17
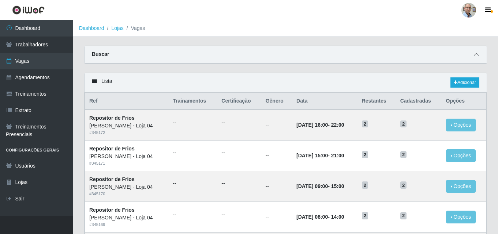
click at [476, 56] on icon at bounding box center [476, 54] width 5 height 5
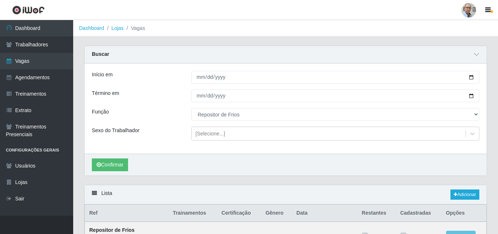
click at [389, 163] on div "Confirmar" at bounding box center [285, 165] width 402 height 22
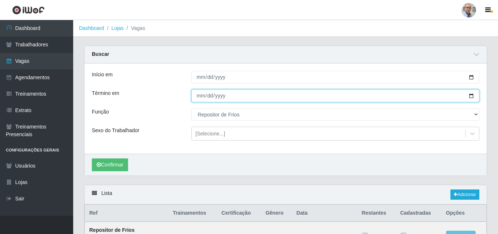
click at [471, 97] on input "[DATE]" at bounding box center [335, 96] width 288 height 13
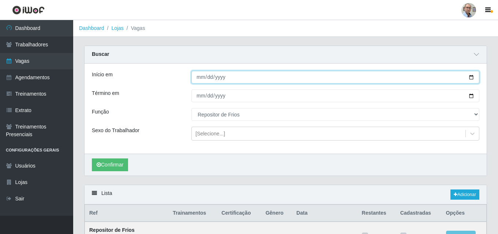
click at [471, 79] on input "[DATE]" at bounding box center [335, 77] width 288 height 13
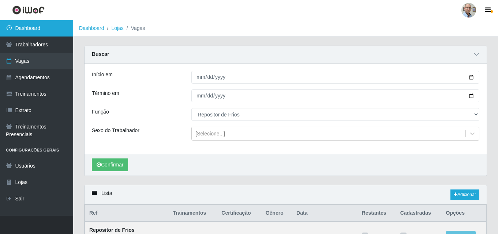
click at [30, 26] on link "Dashboard" at bounding box center [36, 28] width 73 height 16
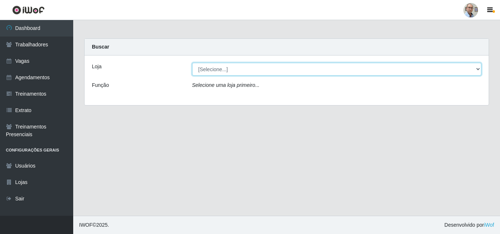
click at [231, 75] on select "[Selecione...] Mar Vermelho - Loja 04" at bounding box center [336, 69] width 289 height 13
click at [192, 63] on select "[Selecione...] Mar Vermelho - Loja 04" at bounding box center [336, 69] width 289 height 13
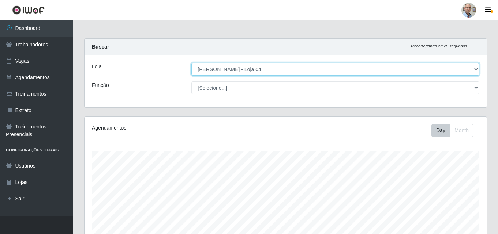
scroll to position [152, 402]
